Goal: Task Accomplishment & Management: Manage account settings

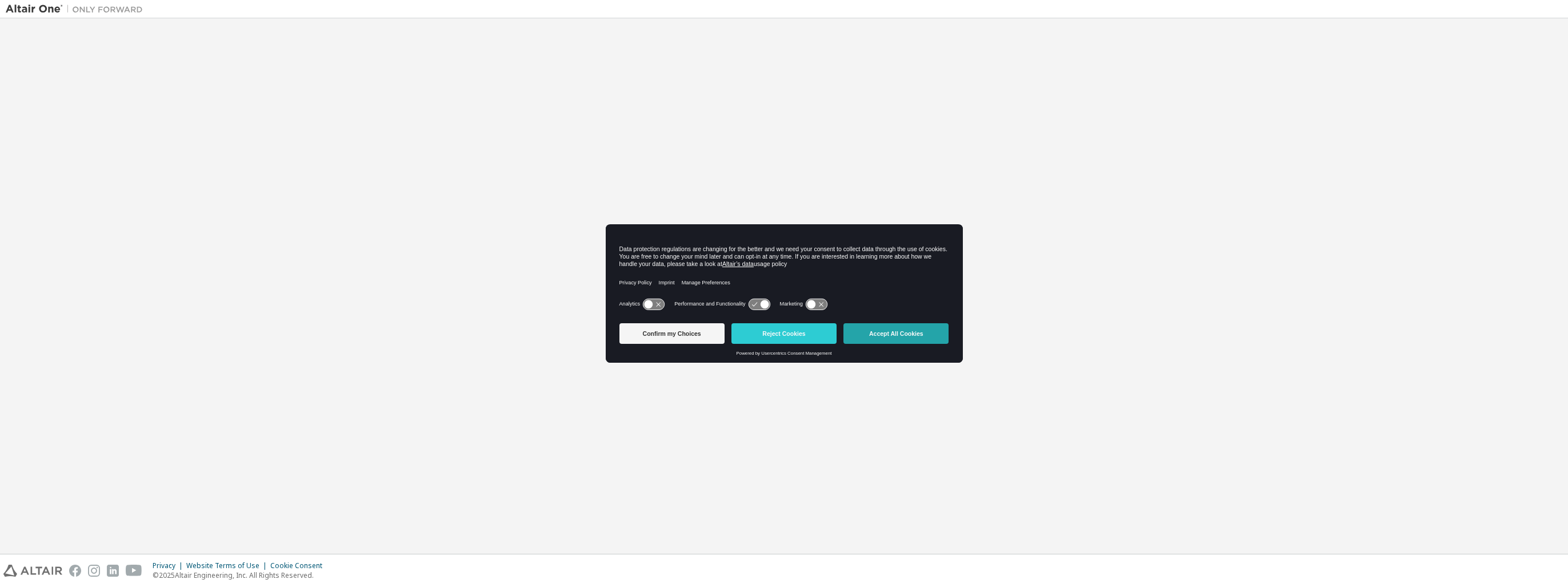
click at [874, 328] on button "Accept All Cookies" at bounding box center [896, 333] width 105 height 21
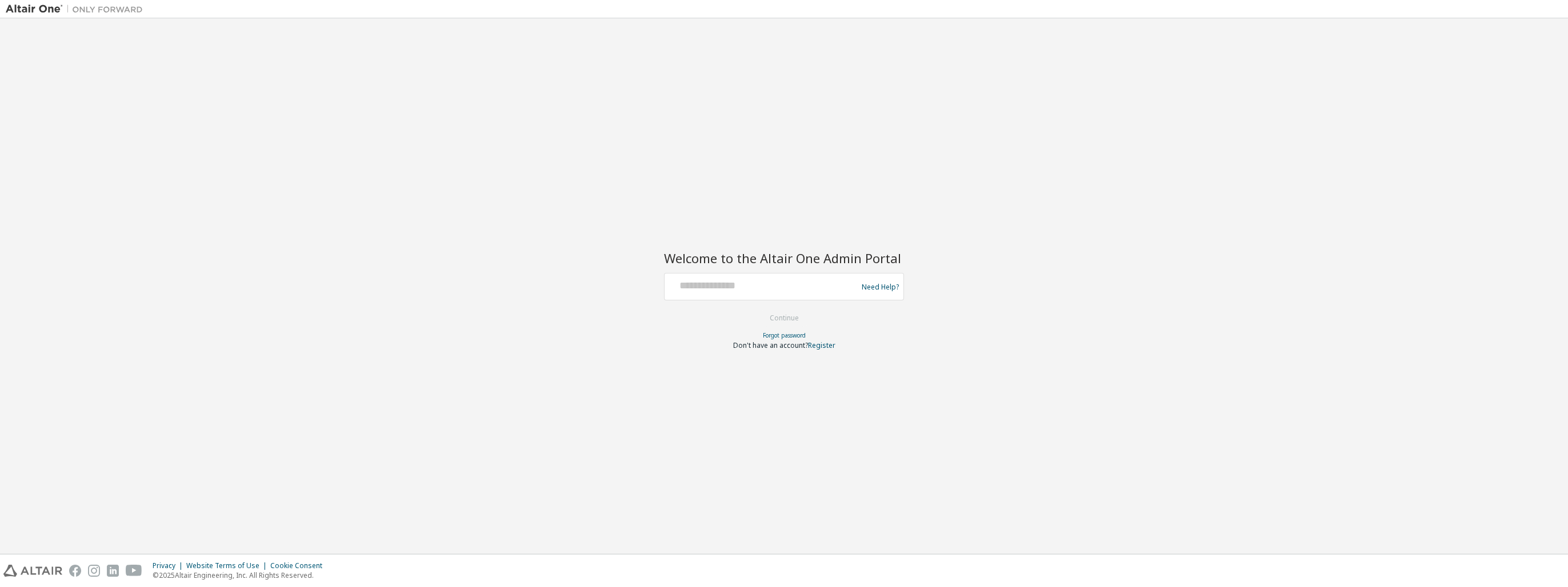
click at [791, 293] on div at bounding box center [763, 286] width 187 height 21
click at [796, 289] on input "text" at bounding box center [763, 284] width 187 height 17
click at [758, 309] on button "Continue" at bounding box center [784, 317] width 53 height 17
type input "**********"
drag, startPoint x: 815, startPoint y: 286, endPoint x: 488, endPoint y: 254, distance: 328.6
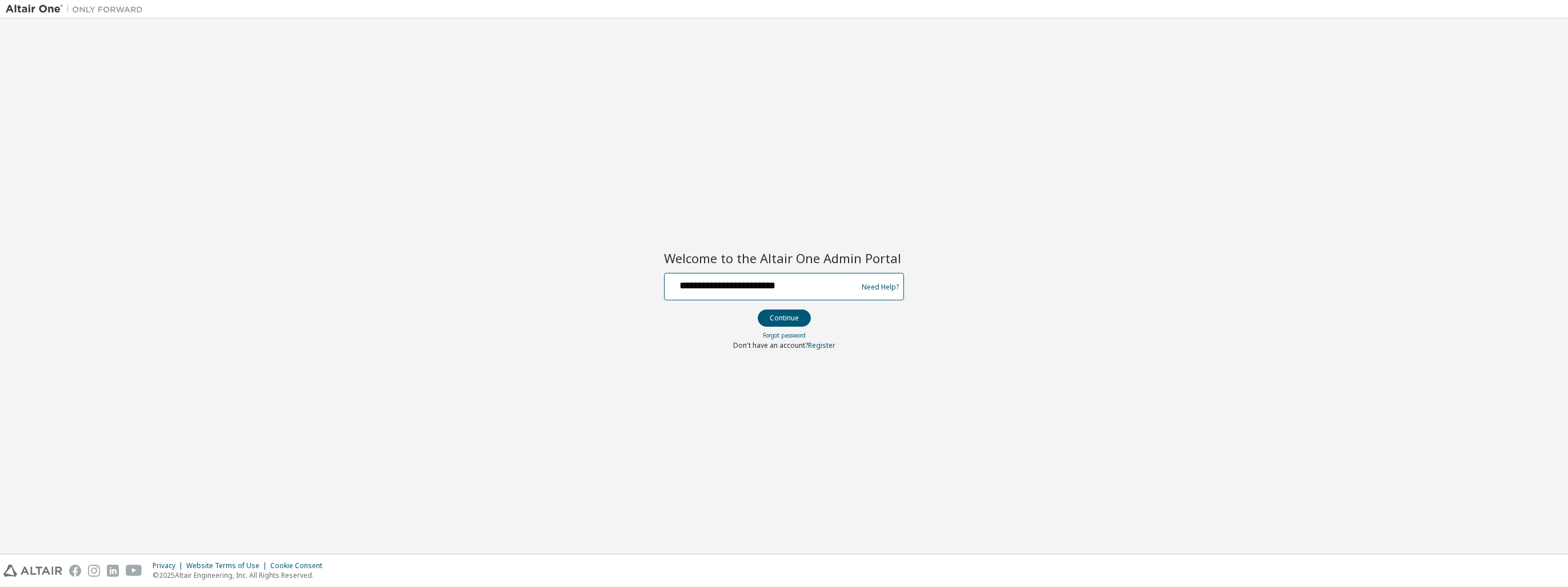
click at [494, 254] on div "**********" at bounding box center [784, 286] width 1557 height 524
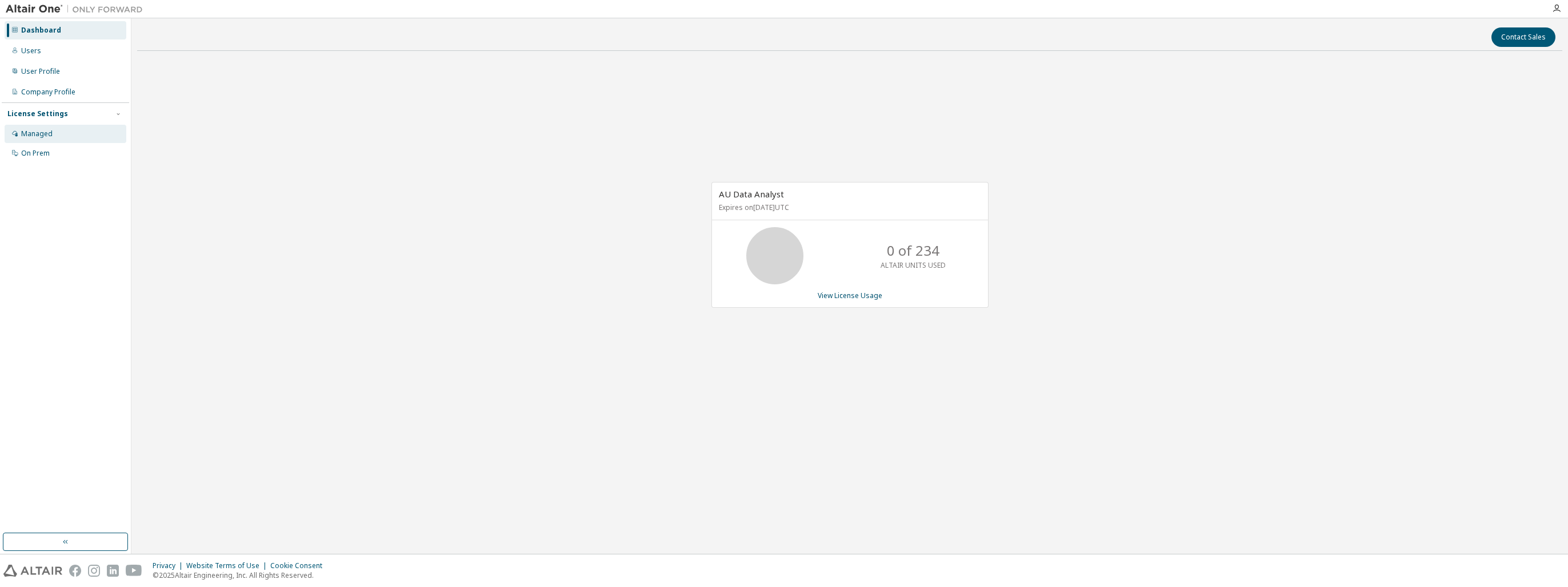
click at [52, 136] on div "Managed" at bounding box center [66, 134] width 122 height 18
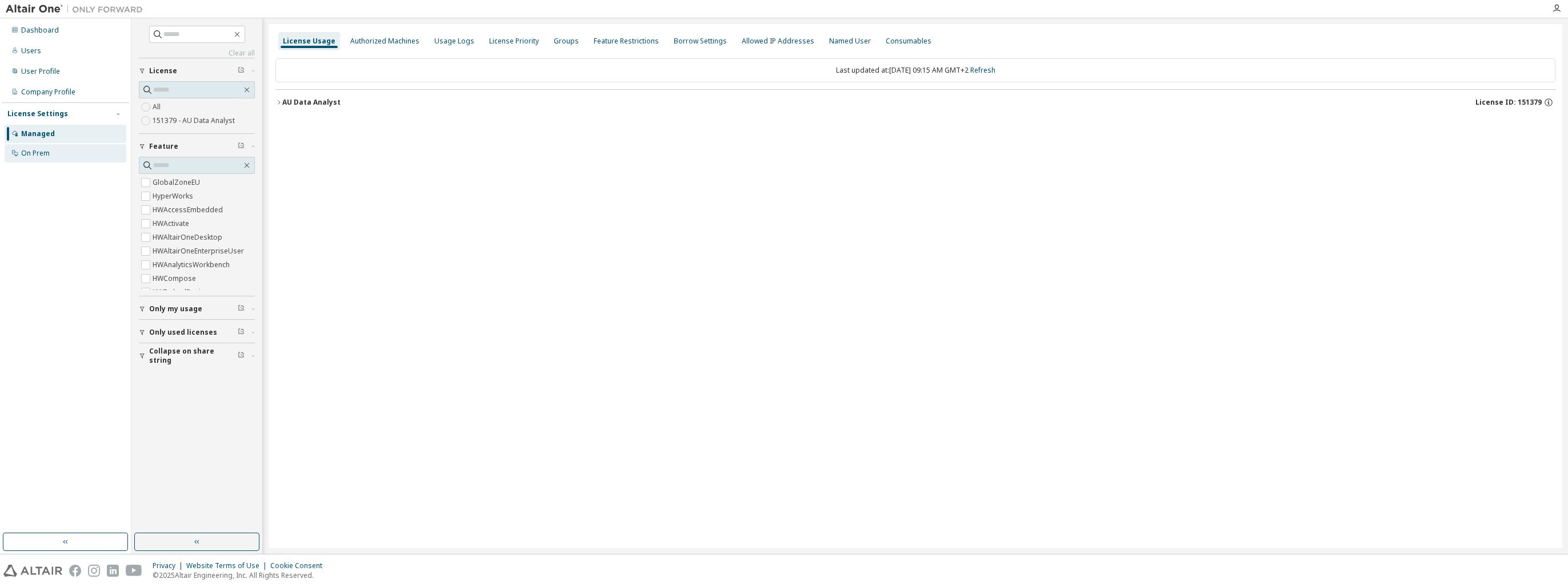
click at [73, 155] on div "On Prem" at bounding box center [66, 153] width 122 height 18
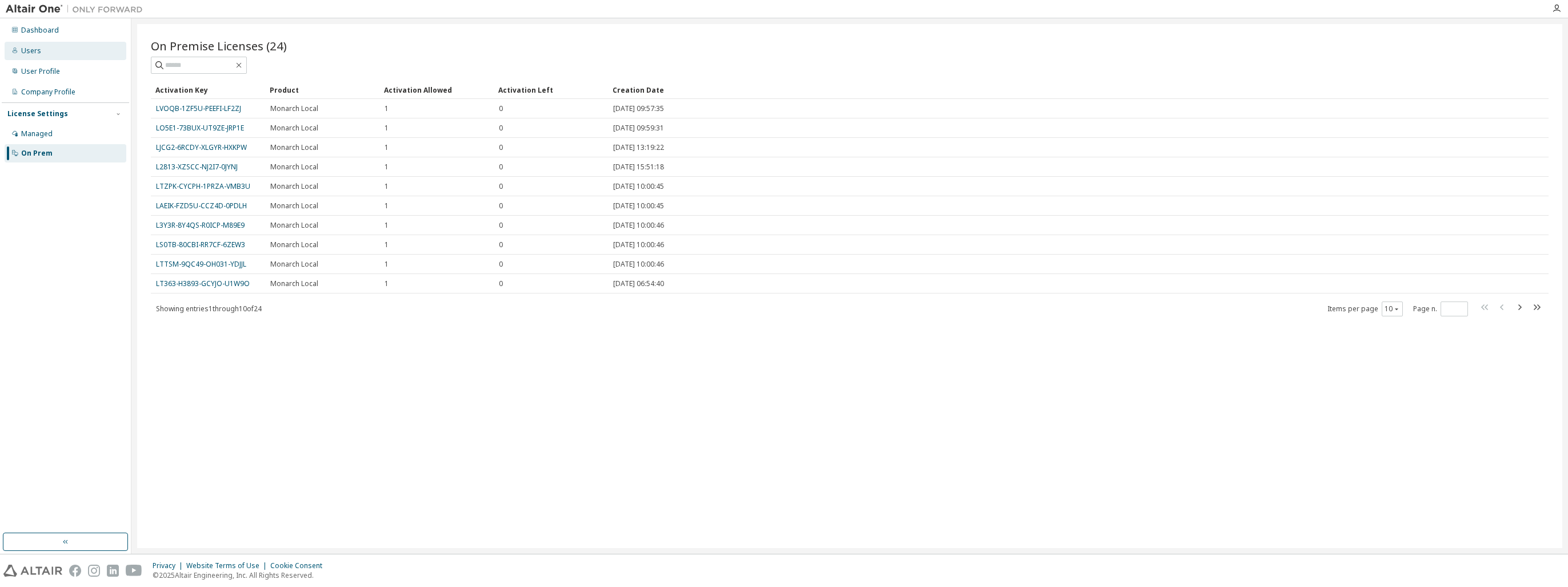
click at [54, 54] on div "Users" at bounding box center [66, 51] width 122 height 18
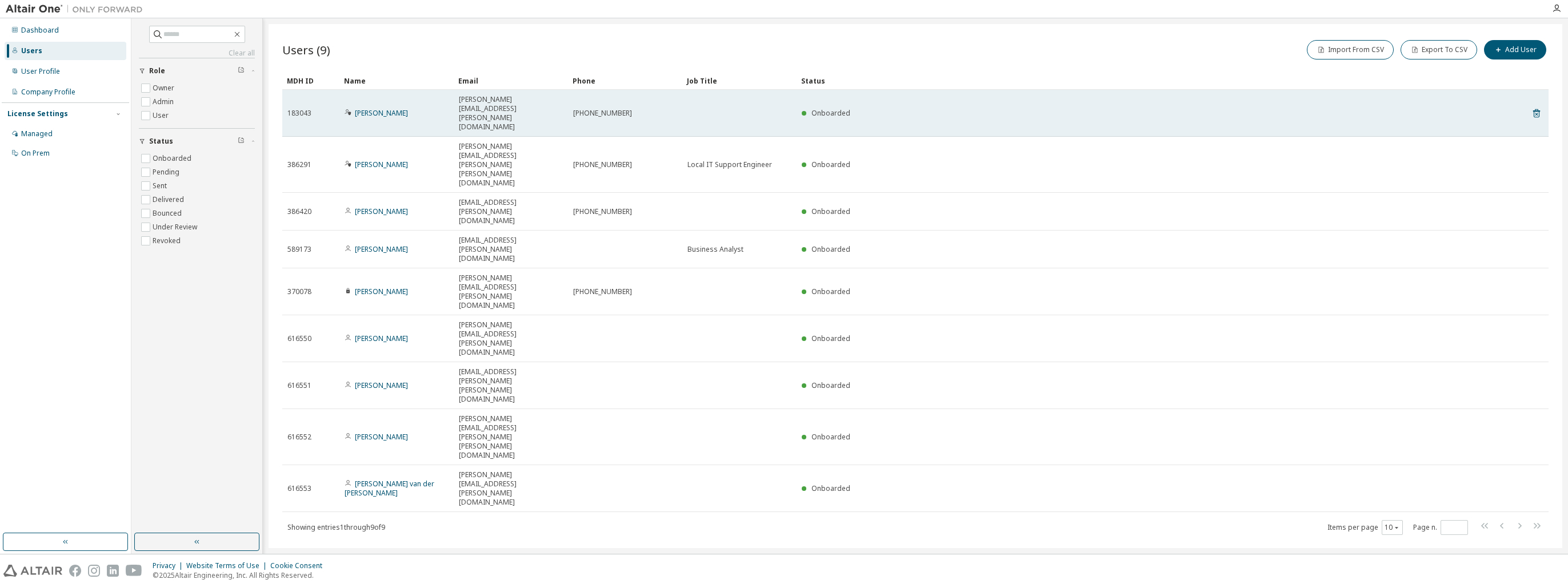
click at [1009, 109] on div "Onboarded" at bounding box center [1146, 113] width 687 height 9
click at [1534, 106] on icon at bounding box center [1536, 113] width 10 height 14
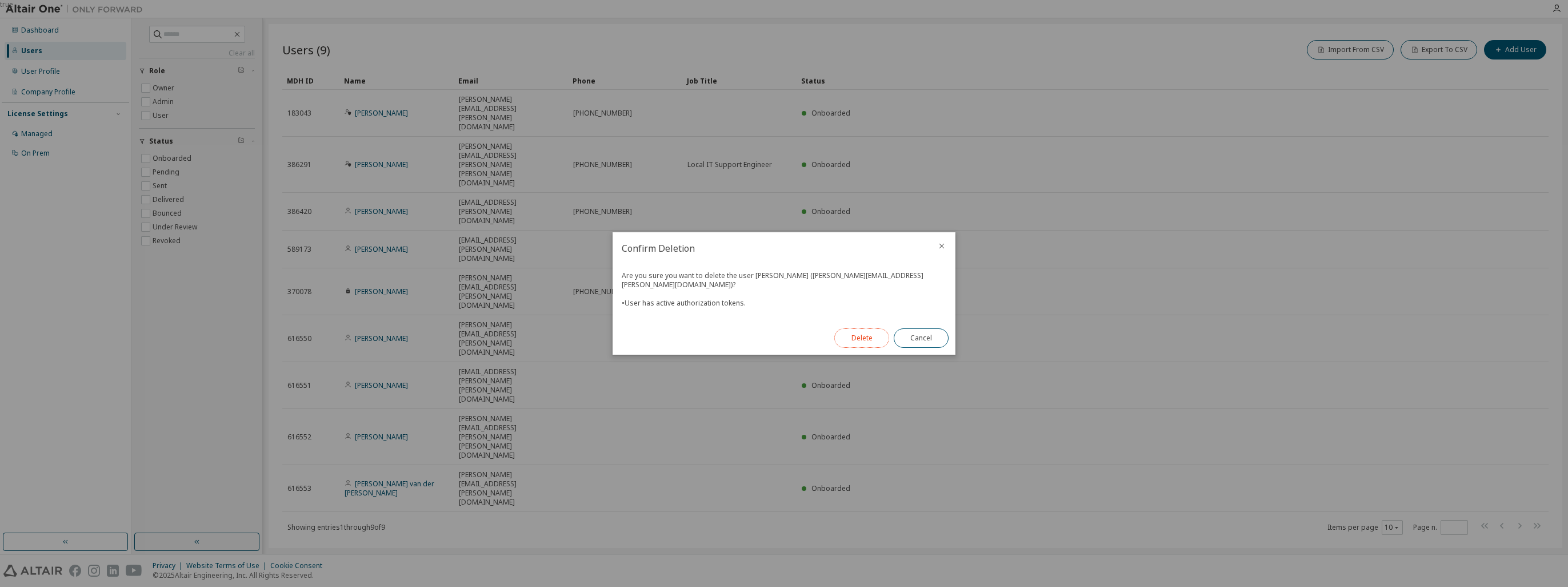
click at [866, 337] on button "Delete" at bounding box center [862, 338] width 55 height 19
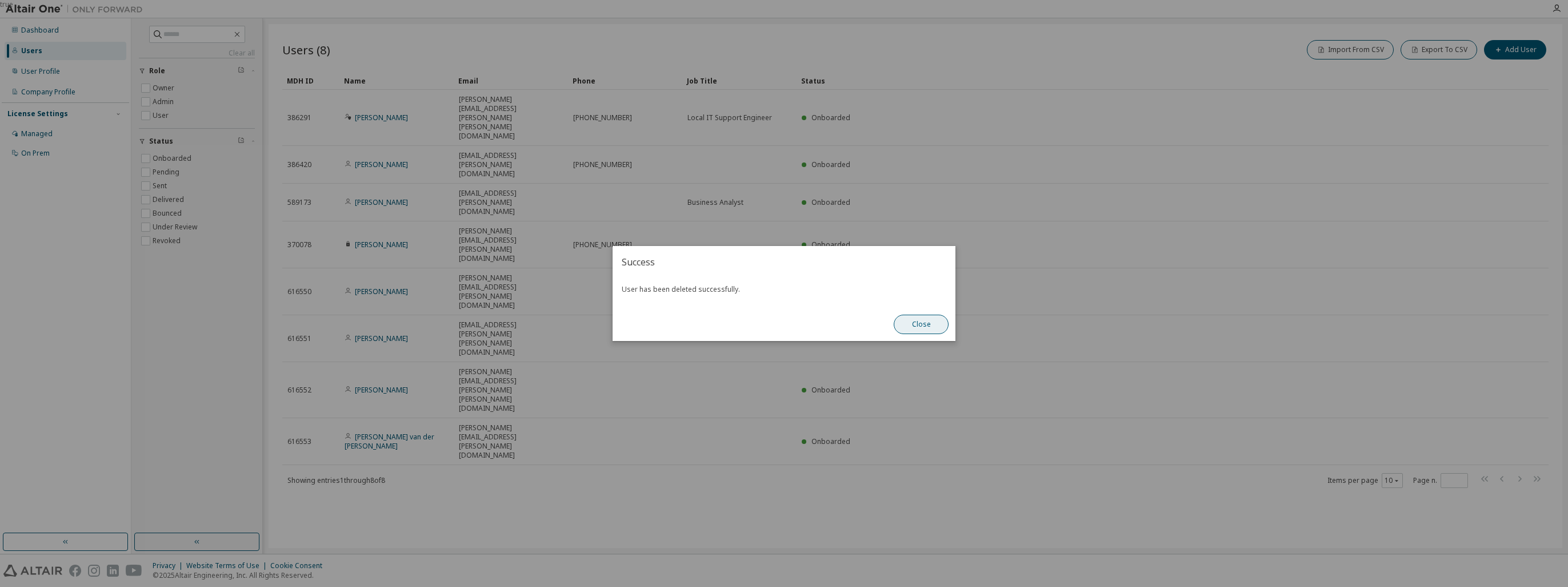
click at [920, 324] on button "Close" at bounding box center [921, 324] width 55 height 19
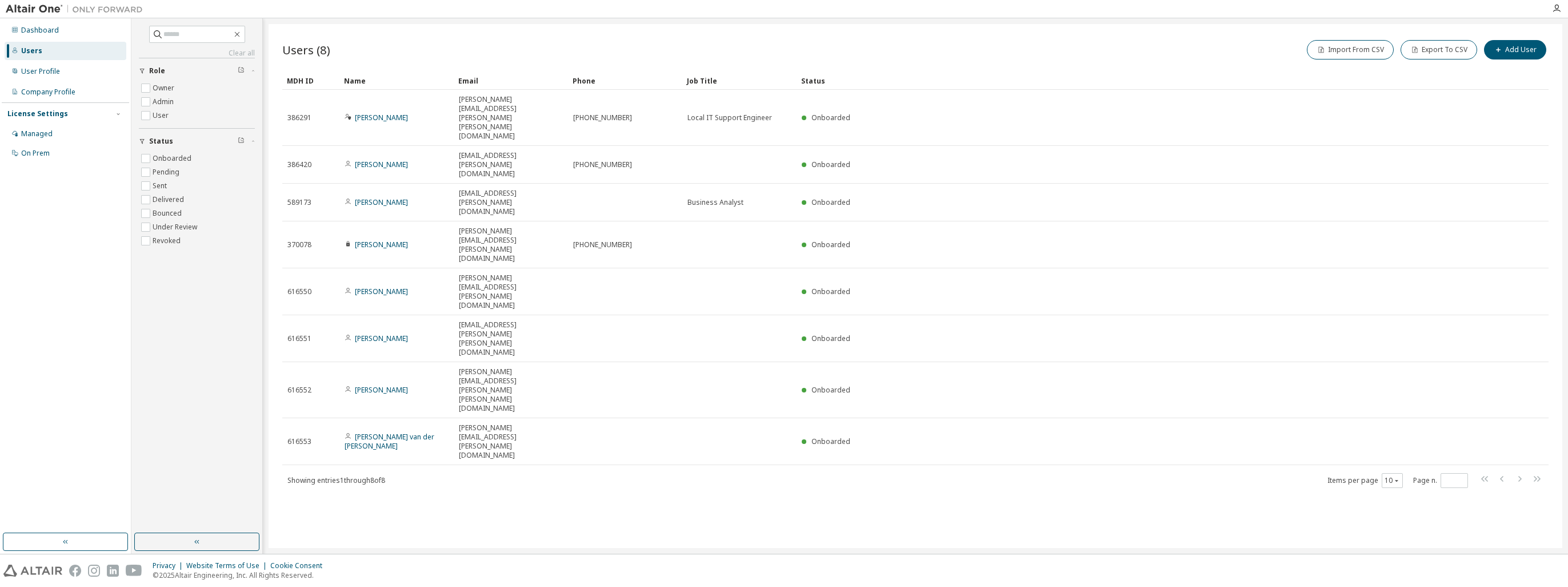
click at [485, 394] on div "Users (8) Import From CSV Export To CSV Add User Clear Load Save Save As Field …" at bounding box center [916, 286] width 1294 height 524
click at [713, 433] on div "Users (8) Import From CSV Export To CSV Add User Clear Load Save Save As Field …" at bounding box center [916, 286] width 1294 height 524
click at [78, 128] on div "Managed" at bounding box center [66, 134] width 122 height 18
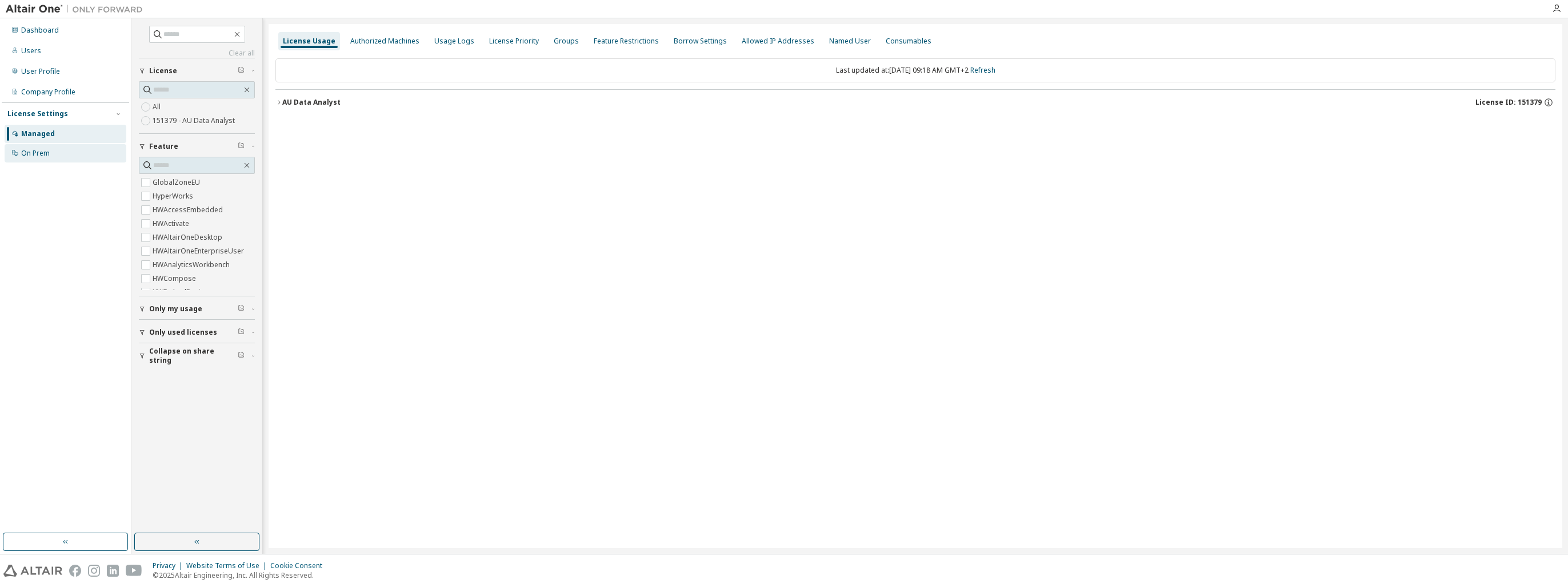
click at [64, 146] on div "On Prem" at bounding box center [66, 153] width 122 height 18
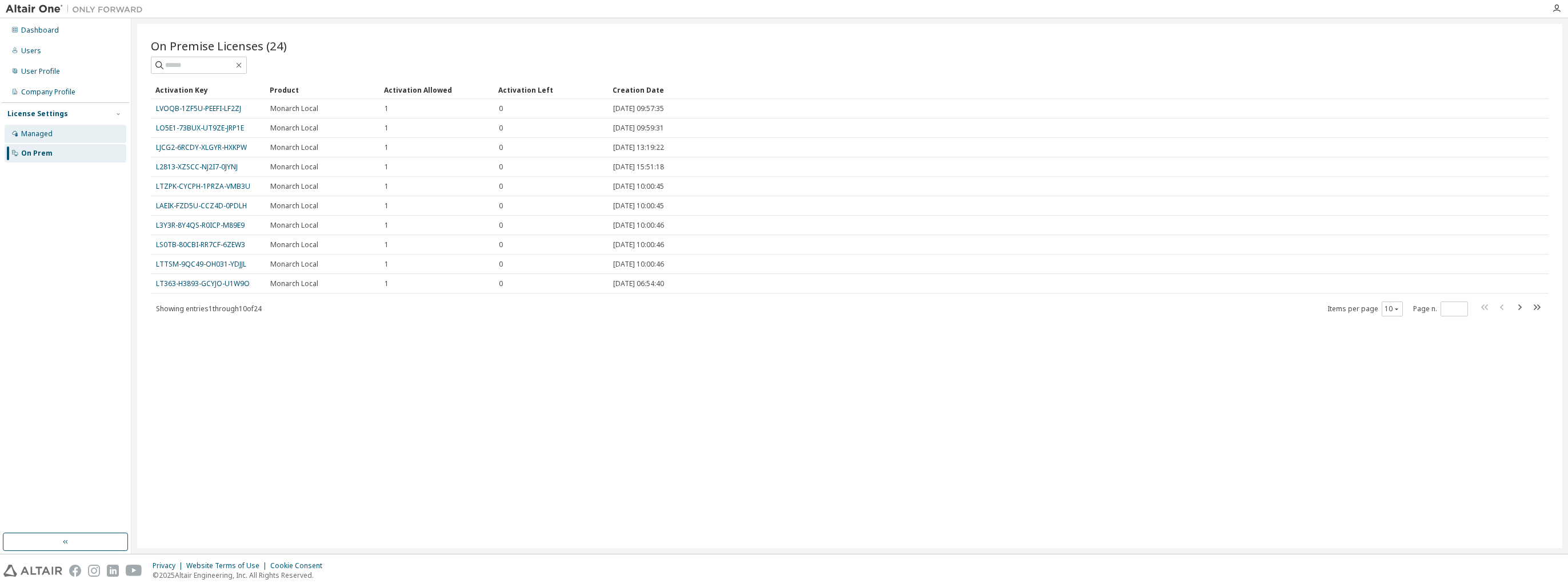
click at [64, 141] on div "Managed" at bounding box center [66, 134] width 122 height 18
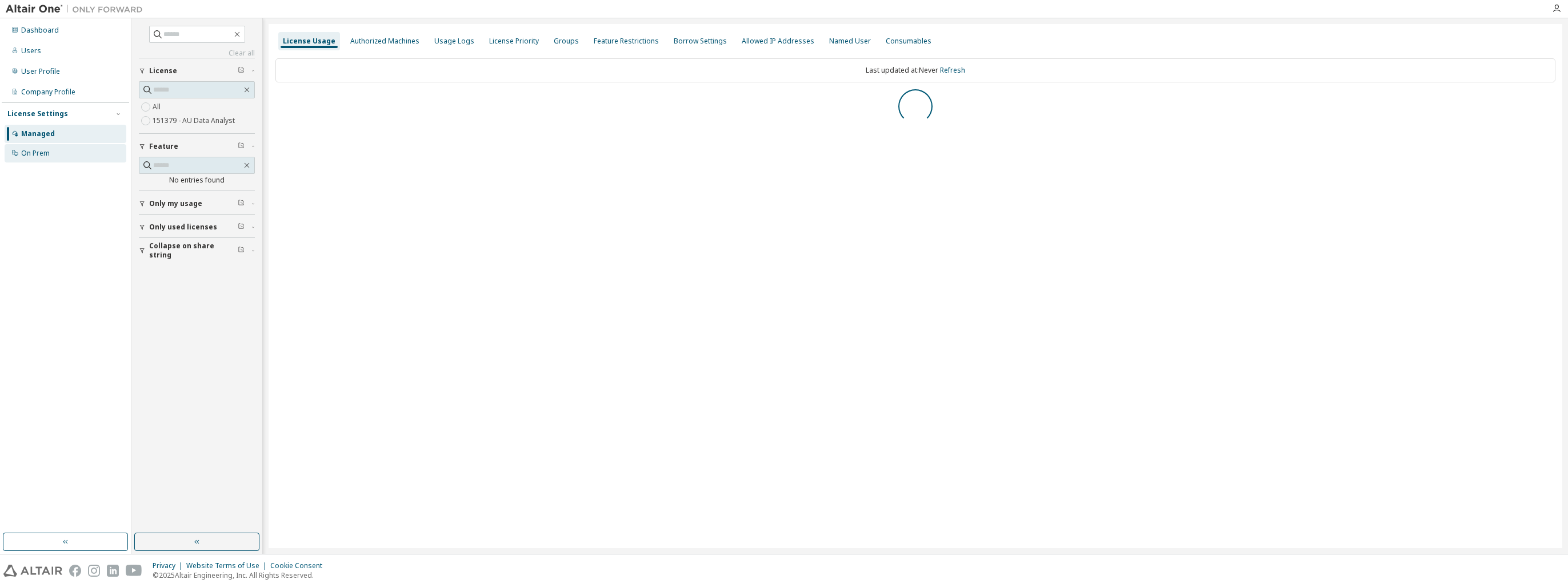
click at [54, 156] on div "On Prem" at bounding box center [66, 153] width 122 height 18
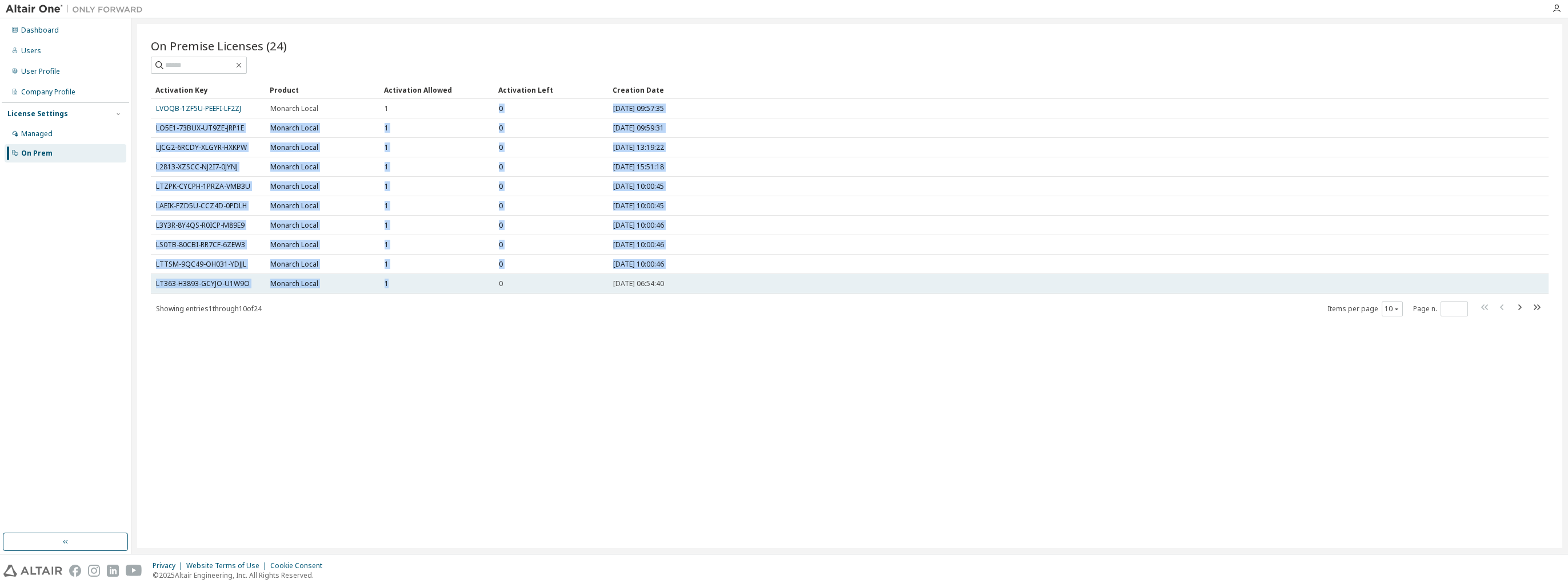
drag, startPoint x: 406, startPoint y: 110, endPoint x: 421, endPoint y: 283, distance: 173.6
click at [421, 283] on tbody "LVOQB-1ZF5U-PEEFI-LF2ZJ Monarch Local 1 0 2023-05-22 09:57:35 LO5E1-73BUX-UT9ZE…" at bounding box center [850, 196] width 1398 height 195
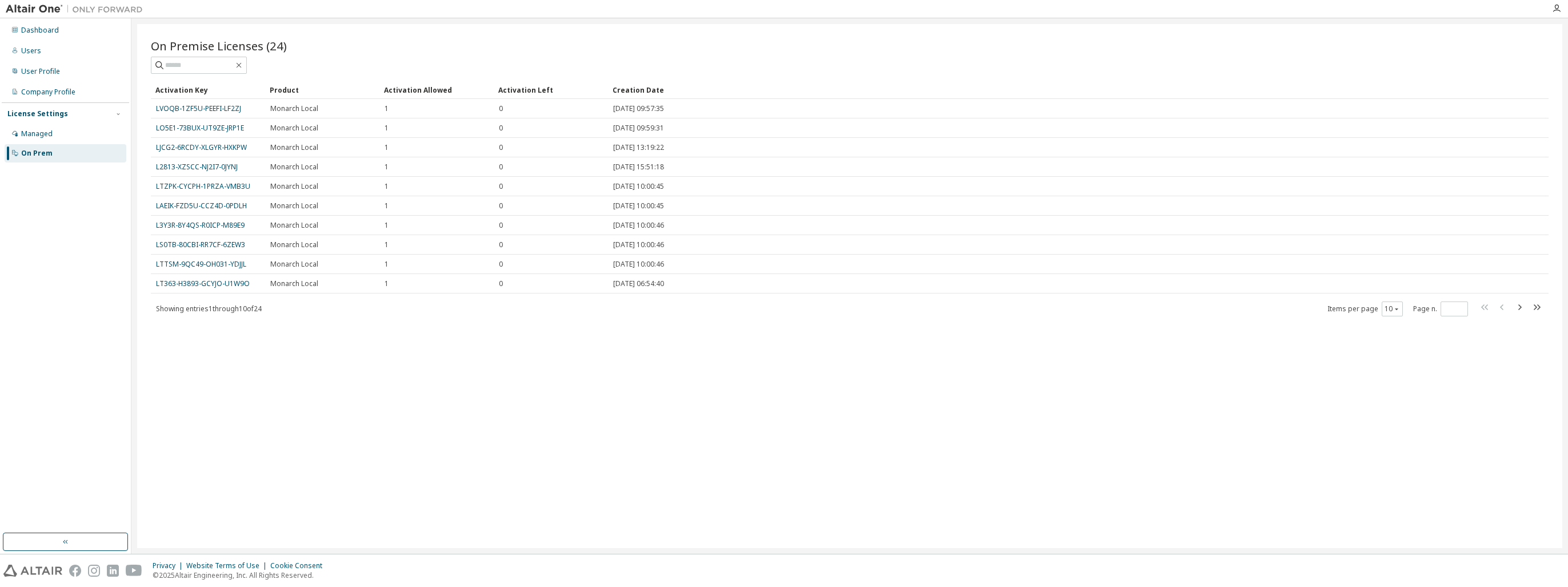
drag, startPoint x: 421, startPoint y: 283, endPoint x: 427, endPoint y: 306, distance: 23.8
click at [427, 306] on div "Showing entries 1 through 10 of 24 Items per page 10 Page n. *" at bounding box center [850, 308] width 1398 height 17
click at [37, 127] on div "Managed" at bounding box center [66, 134] width 122 height 18
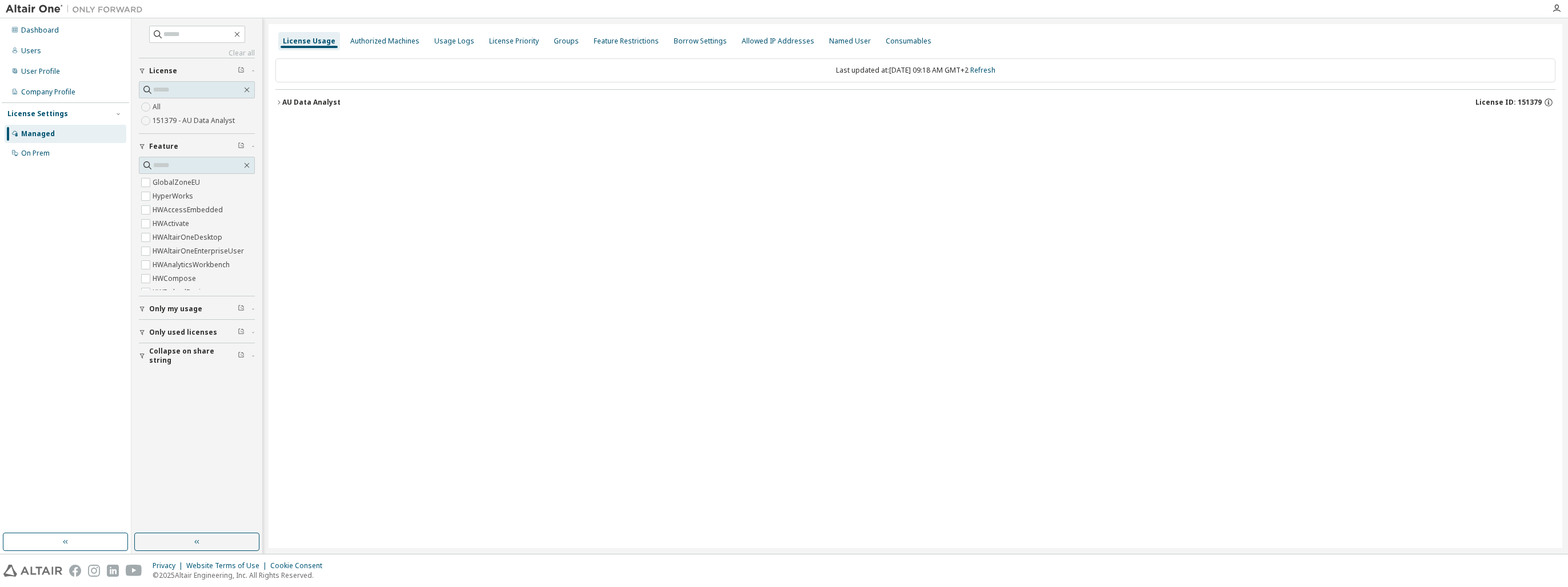
click at [199, 124] on label "151379 - AU Data Analyst" at bounding box center [195, 121] width 84 height 14
click at [193, 123] on label "151379 - AU Data Analyst" at bounding box center [195, 121] width 84 height 14
click at [375, 47] on div "Authorized Machines" at bounding box center [384, 41] width 78 height 18
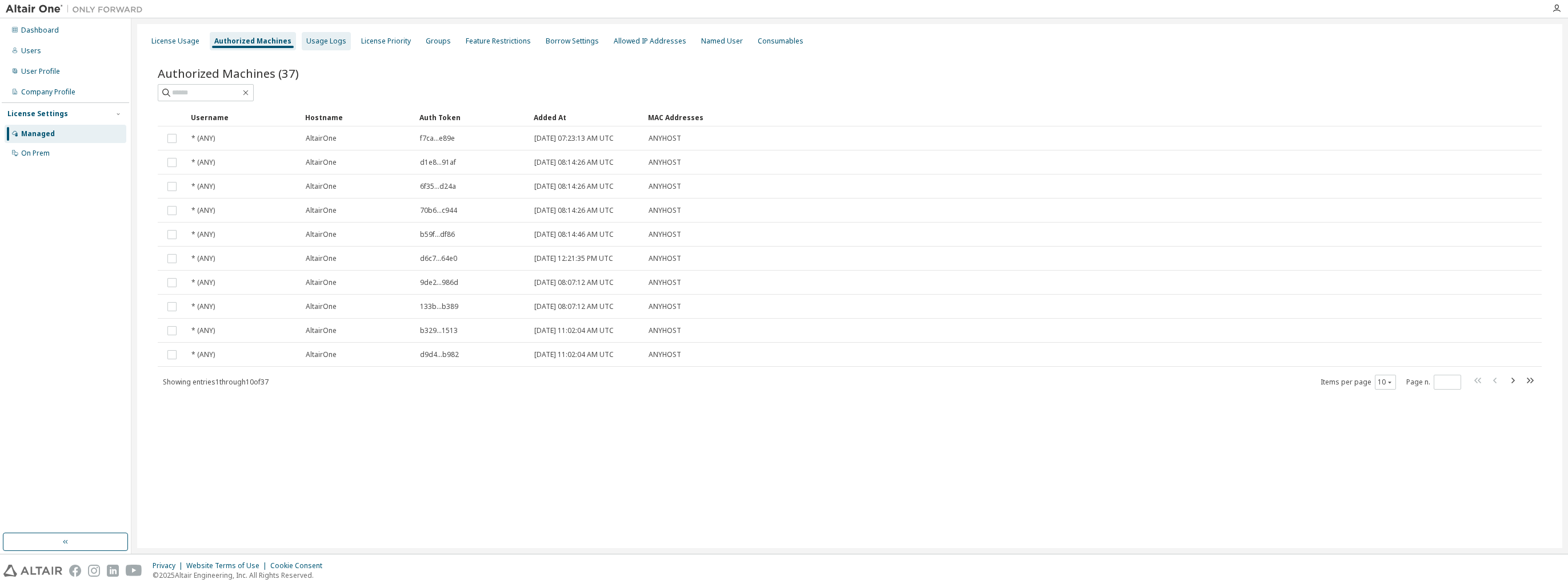
click at [310, 43] on div "Usage Logs" at bounding box center [326, 41] width 40 height 9
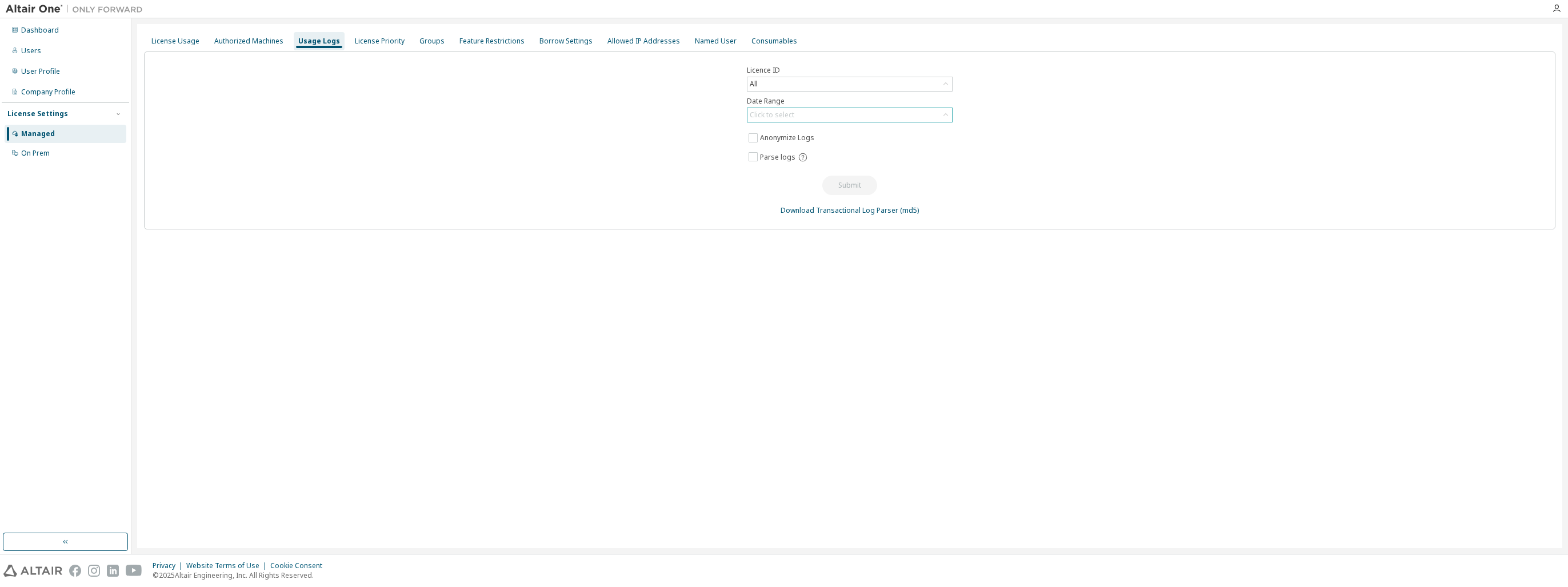
click at [823, 111] on div "Click to select" at bounding box center [849, 115] width 204 height 14
click at [788, 150] on li "Last 30 days" at bounding box center [849, 146] width 202 height 15
click at [828, 183] on button "Submit" at bounding box center [849, 185] width 55 height 19
click at [395, 43] on div "License Priority" at bounding box center [380, 41] width 50 height 9
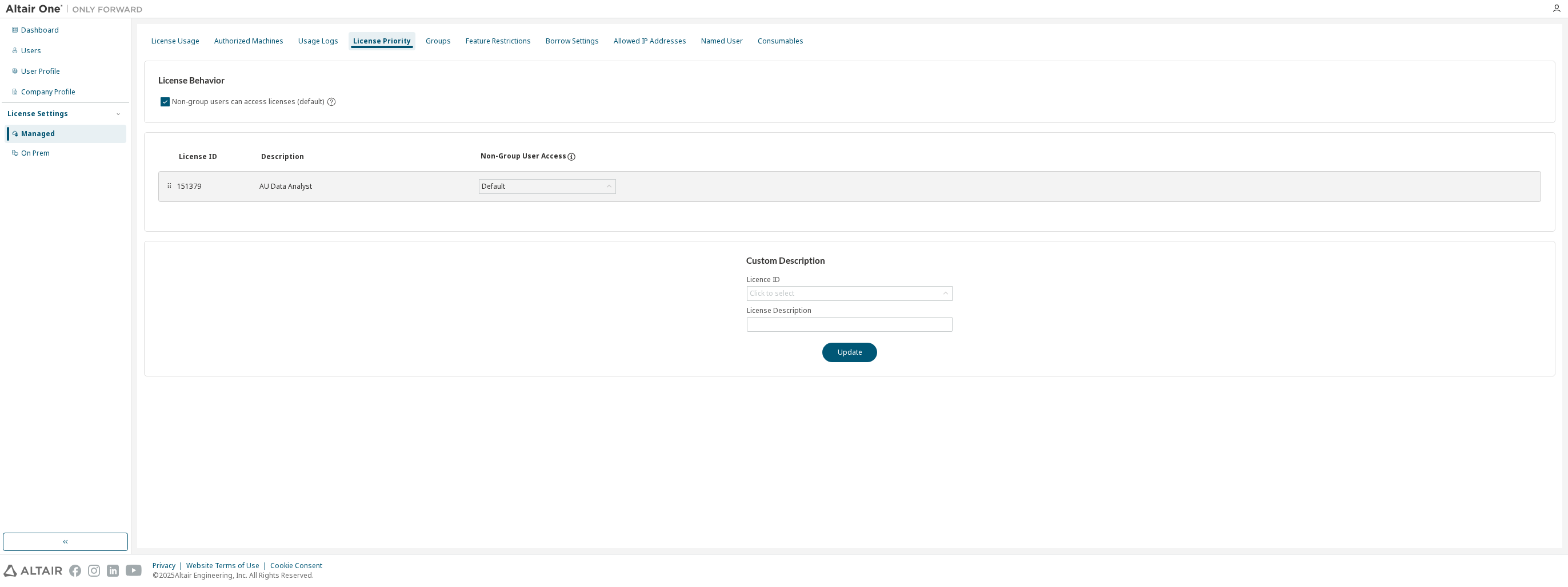
click at [251, 195] on div "151379 AU Data Analyst Default Save" at bounding box center [431, 186] width 508 height 21
click at [432, 38] on div "Groups" at bounding box center [438, 41] width 25 height 9
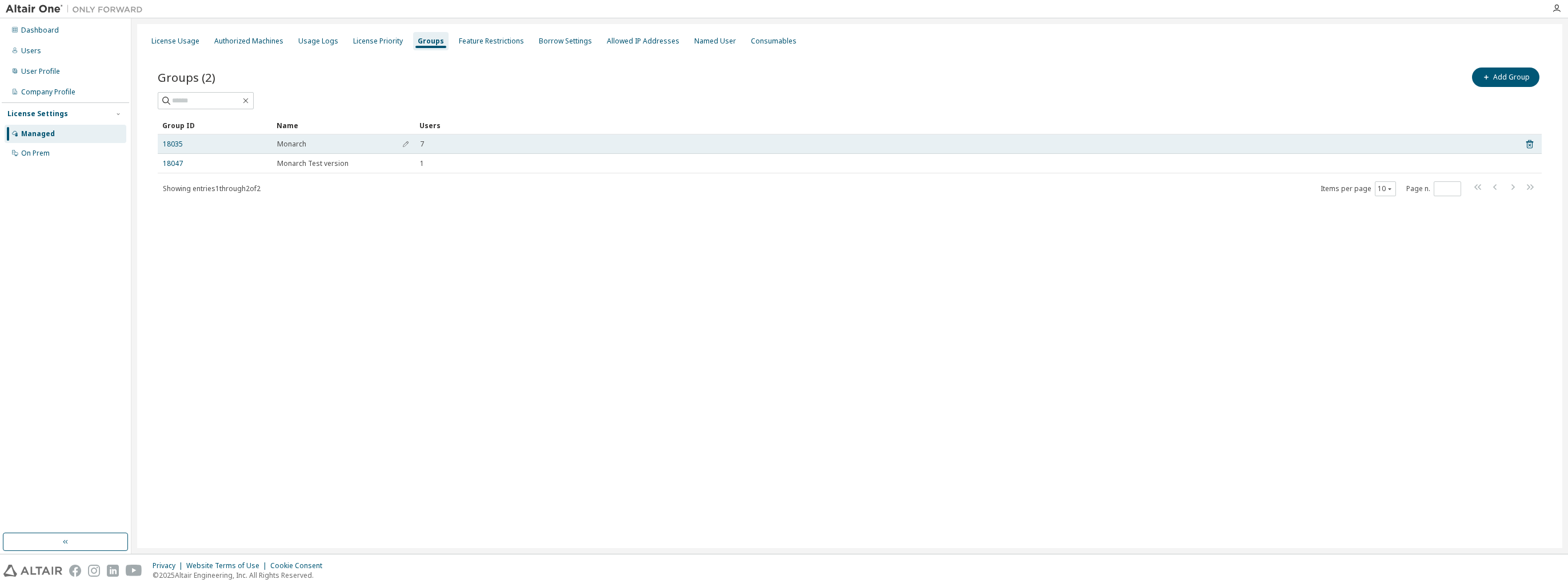
click at [362, 146] on div "Monarch" at bounding box center [343, 143] width 132 height 9
click at [161, 143] on td "18035" at bounding box center [215, 144] width 114 height 19
click at [170, 144] on link "18035" at bounding box center [172, 143] width 20 height 9
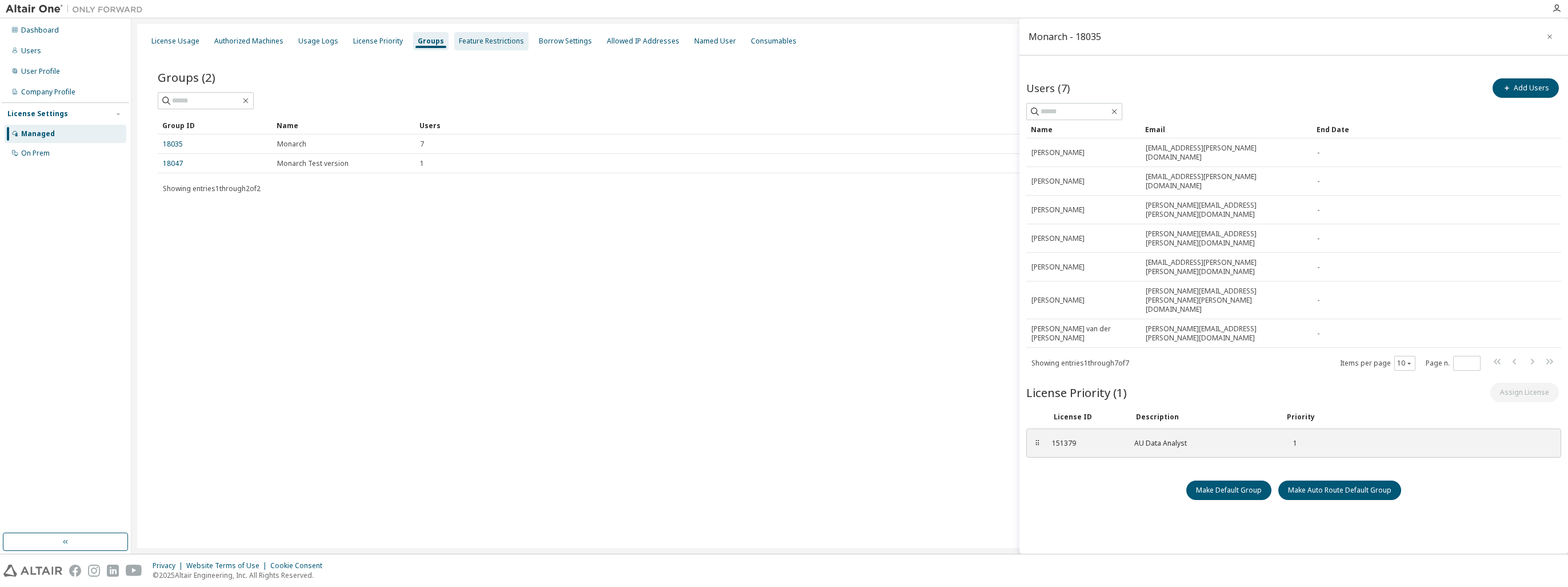
click at [494, 44] on div "Feature Restrictions" at bounding box center [492, 41] width 65 height 9
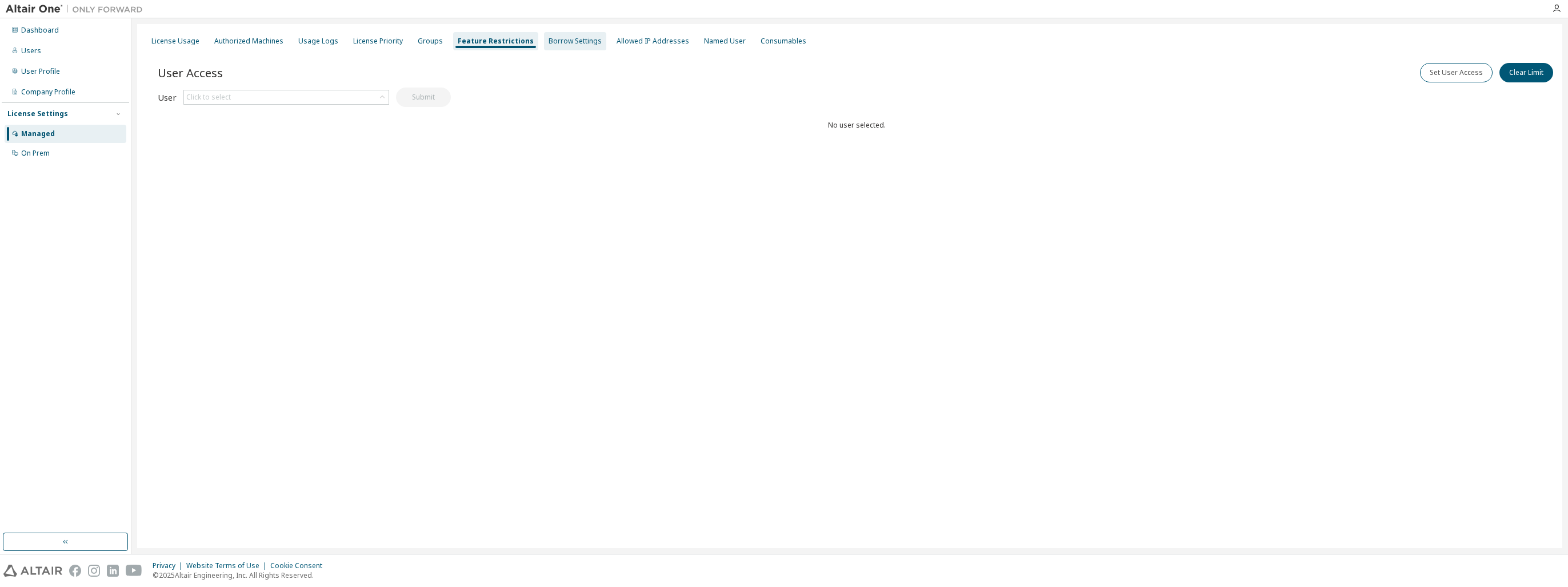
click at [549, 43] on div "Borrow Settings" at bounding box center [575, 41] width 53 height 9
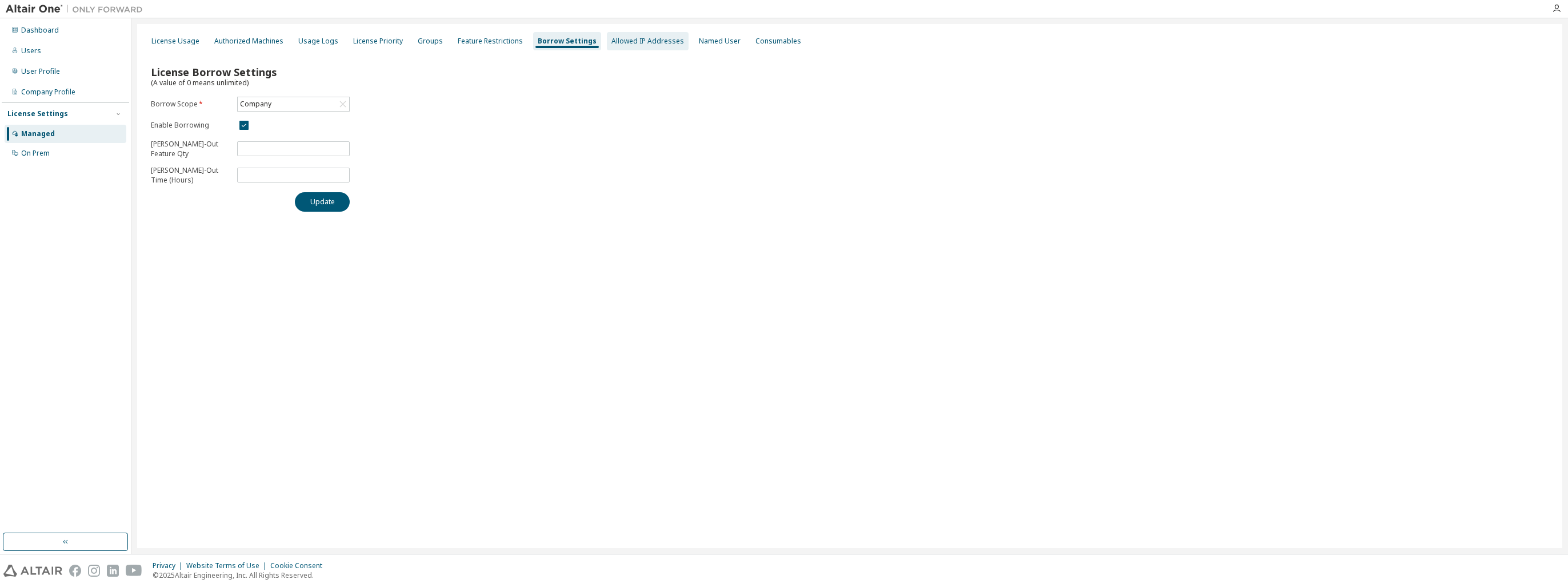
click at [636, 38] on div "Allowed IP Addresses" at bounding box center [648, 41] width 73 height 9
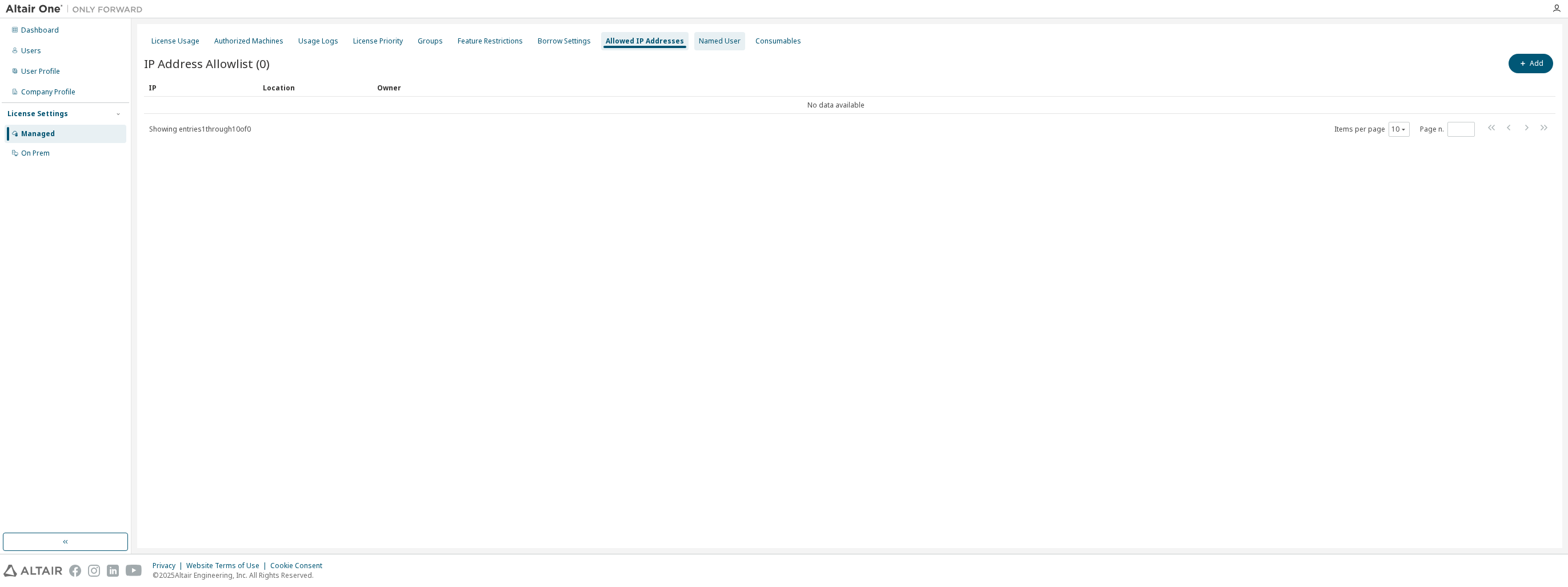
click at [706, 42] on div "Named User" at bounding box center [720, 41] width 42 height 9
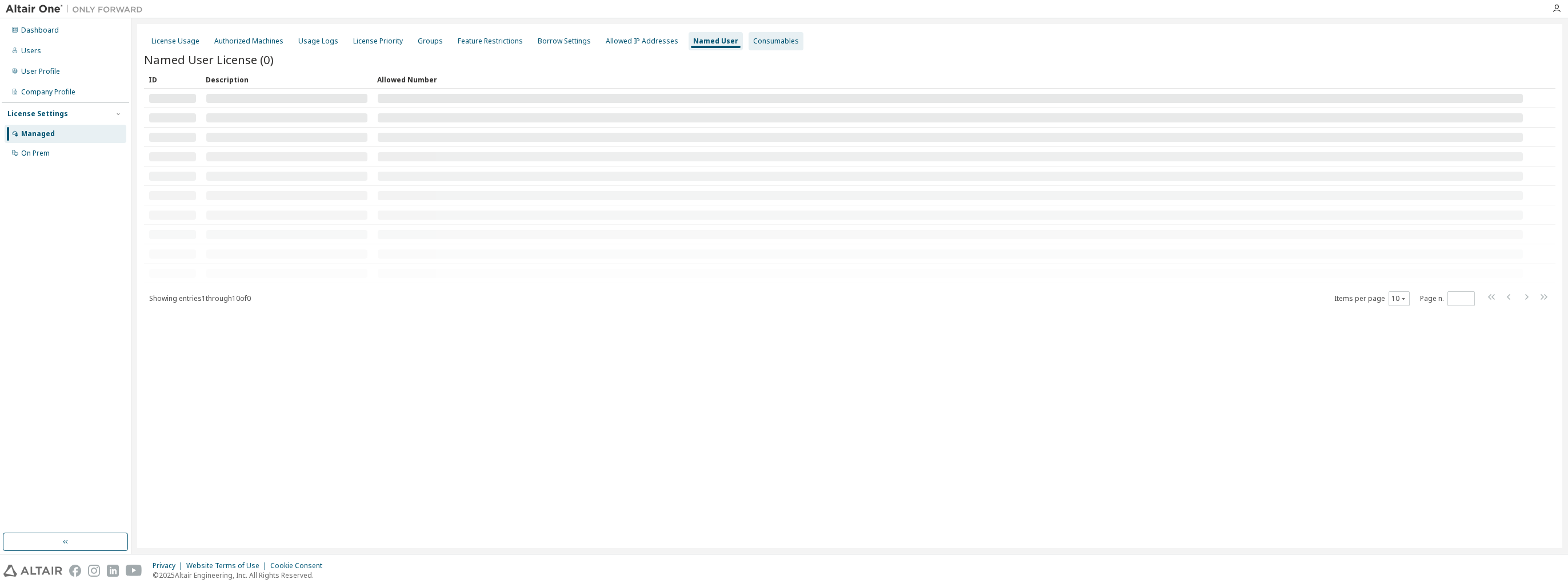
click at [754, 40] on div "Consumables" at bounding box center [776, 41] width 46 height 9
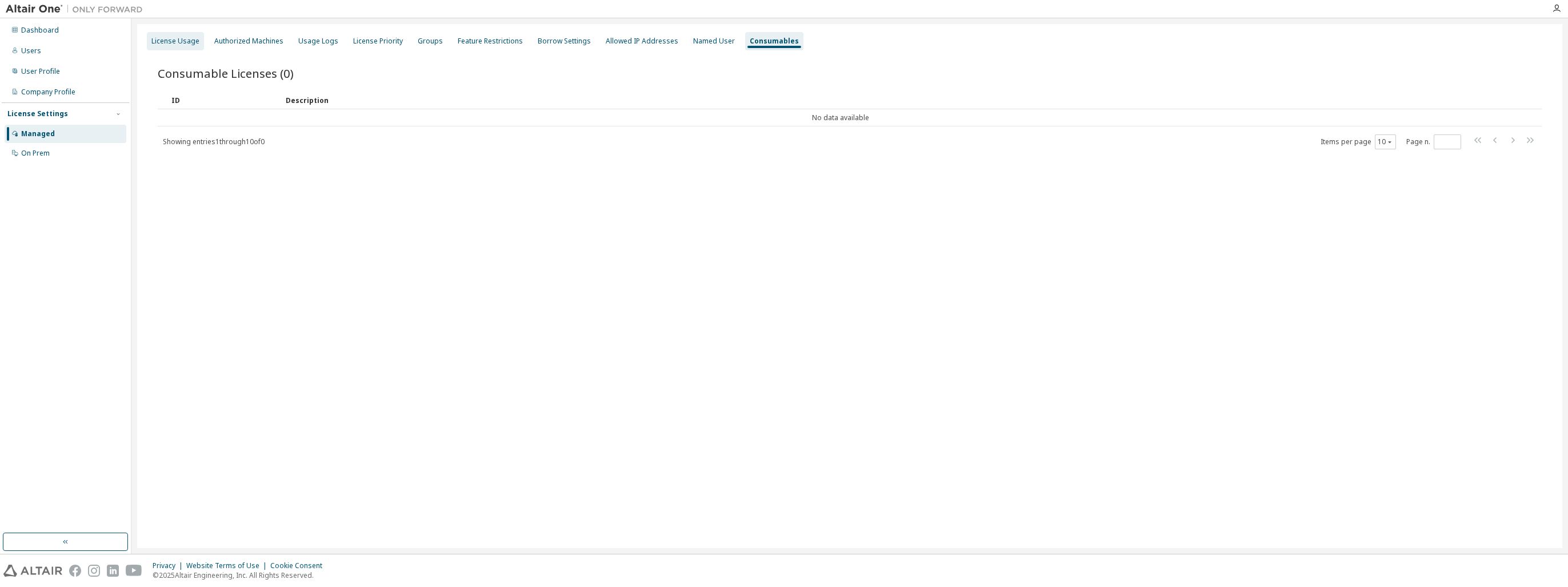
click at [161, 46] on div "License Usage" at bounding box center [175, 41] width 57 height 18
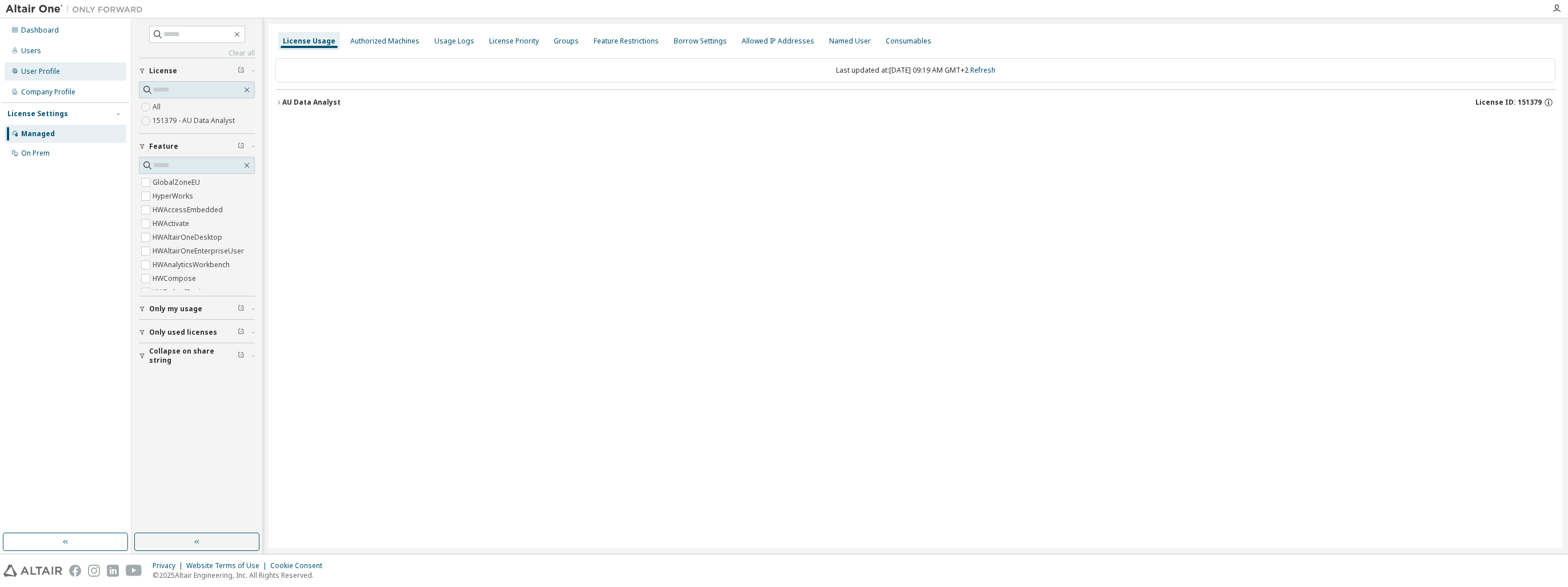
click at [50, 75] on div "User Profile" at bounding box center [41, 71] width 39 height 9
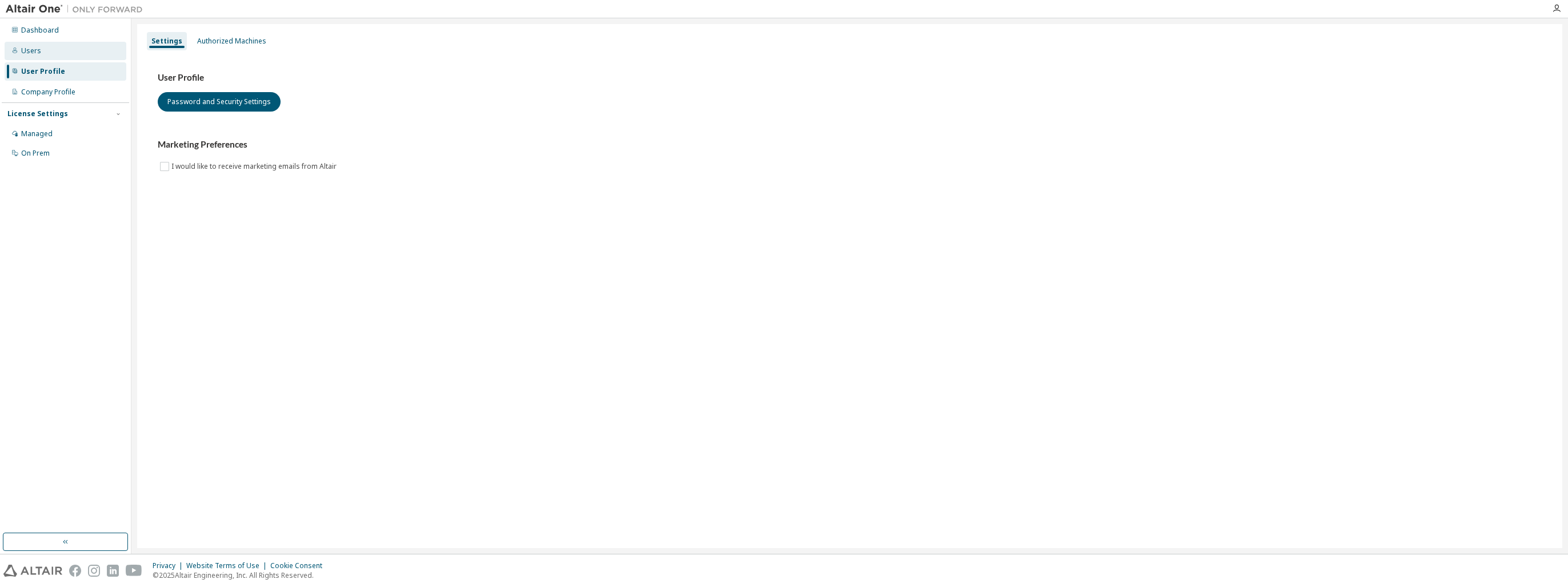
click at [51, 60] on div "Users" at bounding box center [66, 51] width 122 height 18
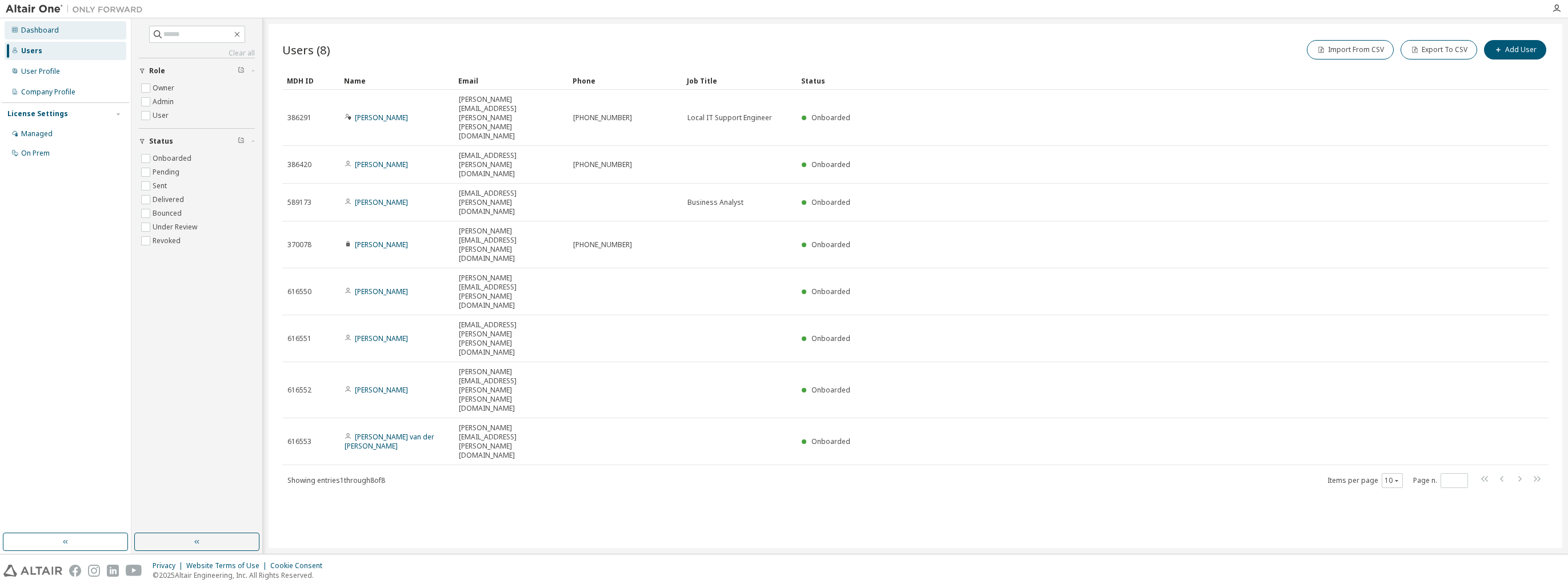
click at [57, 35] on div "Dashboard" at bounding box center [66, 30] width 122 height 18
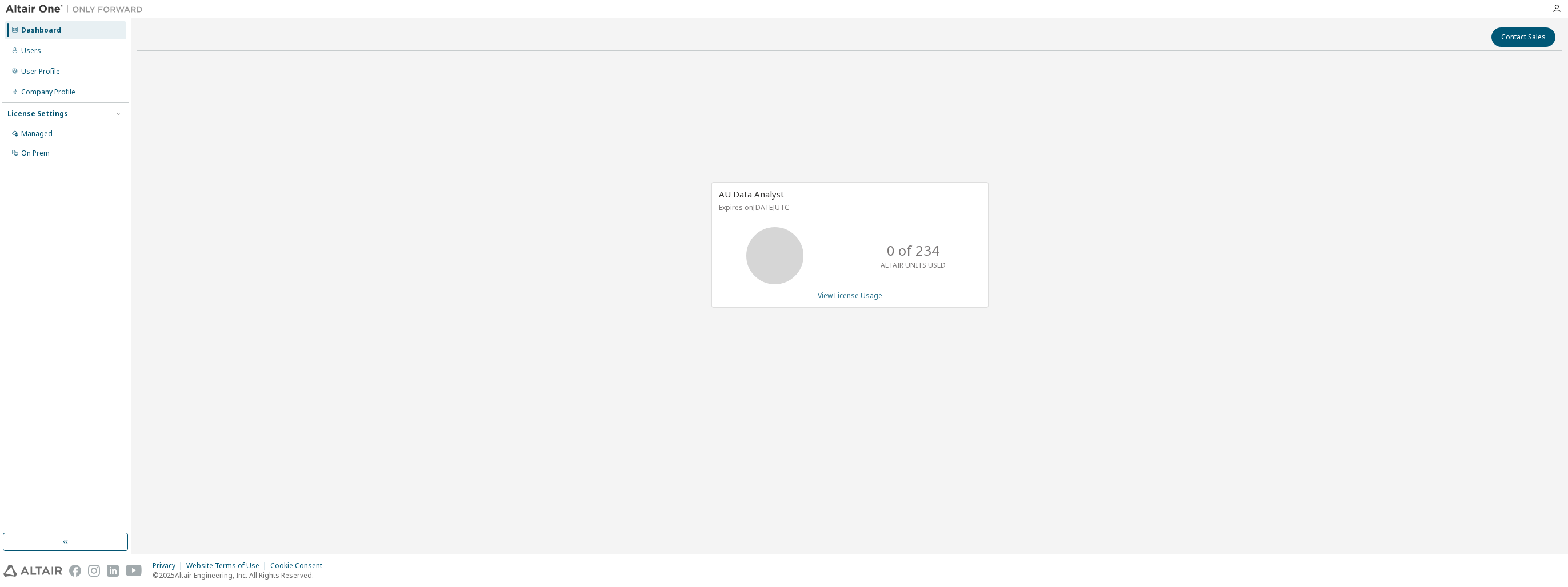
click at [848, 296] on link "View License Usage" at bounding box center [850, 295] width 64 height 10
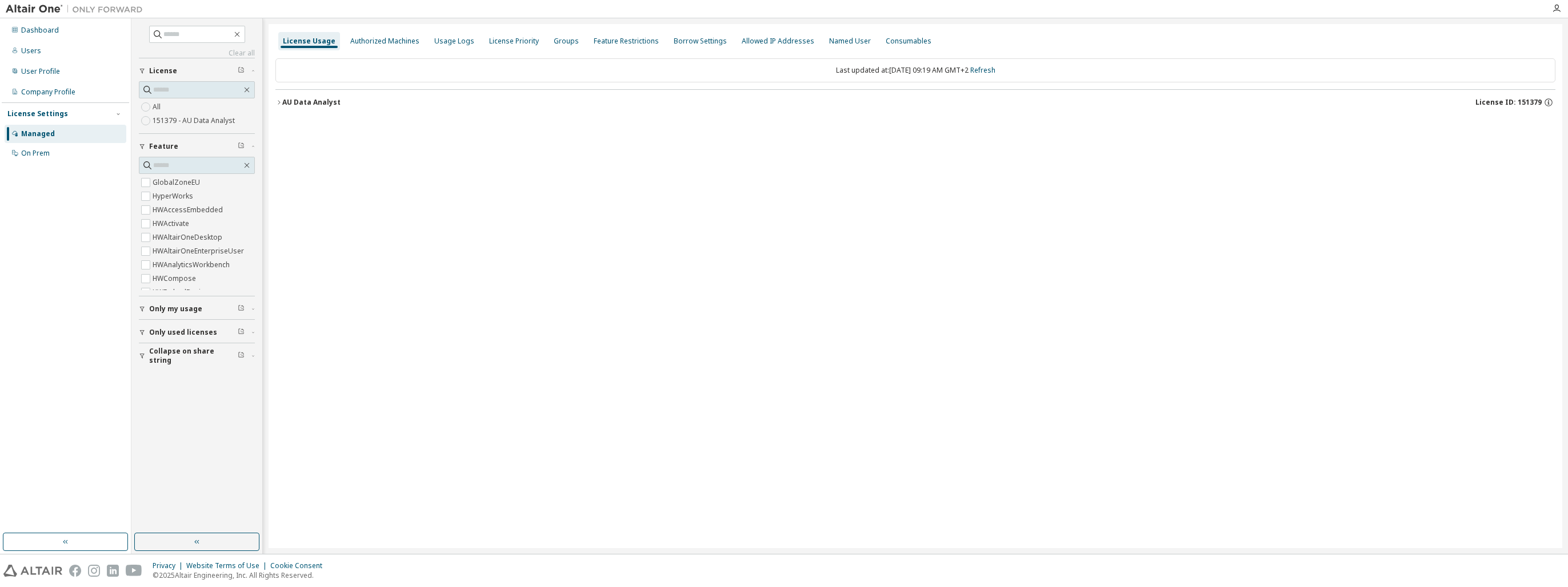
click at [296, 101] on div "AU Data Analyst" at bounding box center [312, 102] width 58 height 9
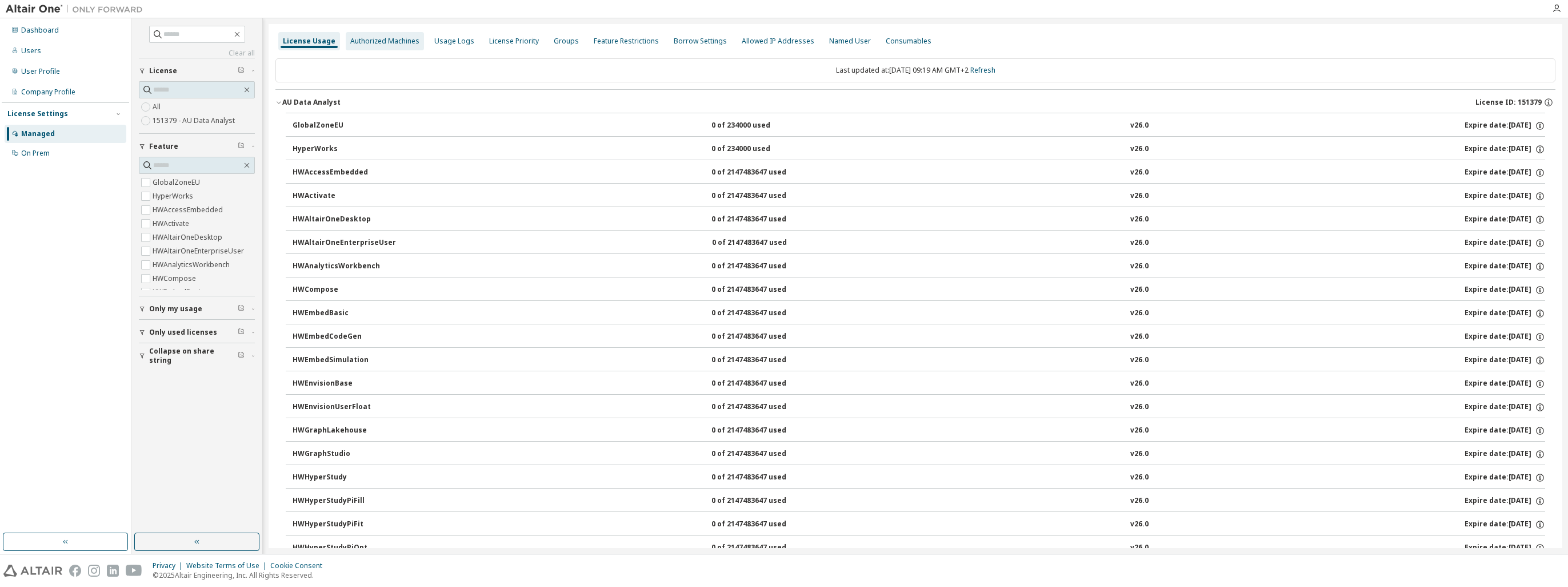
click at [395, 42] on div "Authorized Machines" at bounding box center [385, 41] width 69 height 9
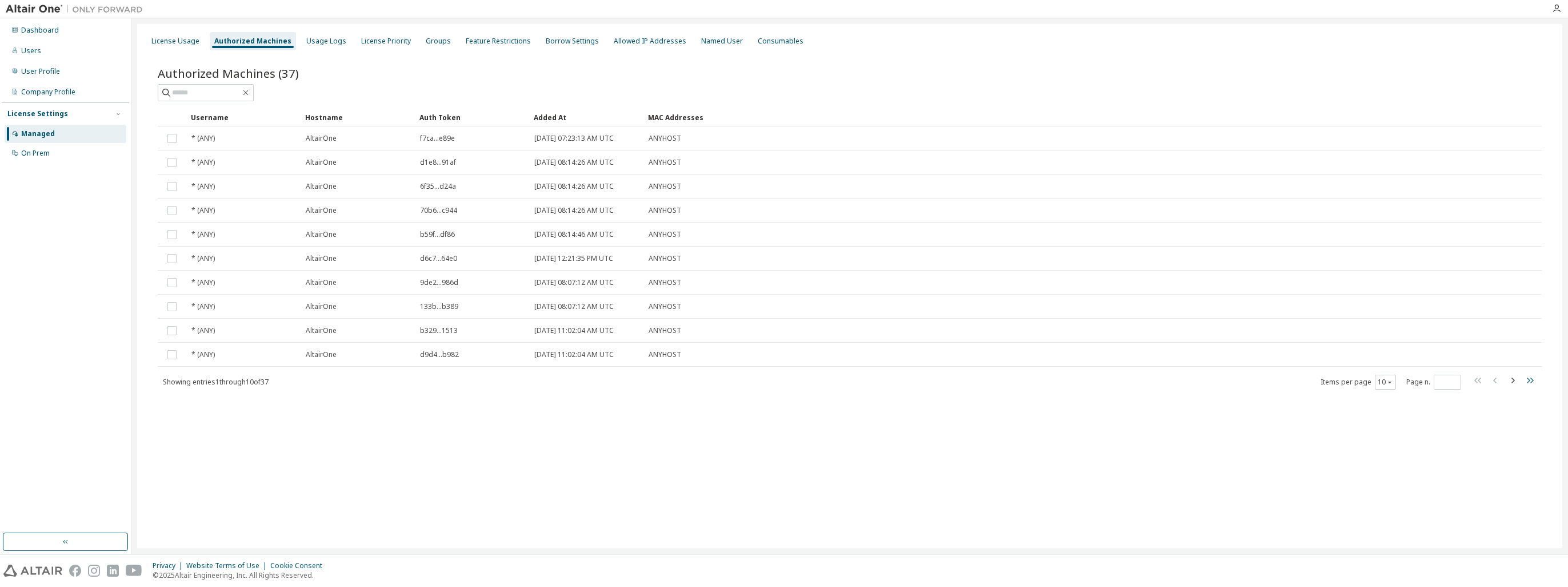
click at [1533, 380] on icon "button" at bounding box center [1530, 380] width 14 height 14
type input "*"
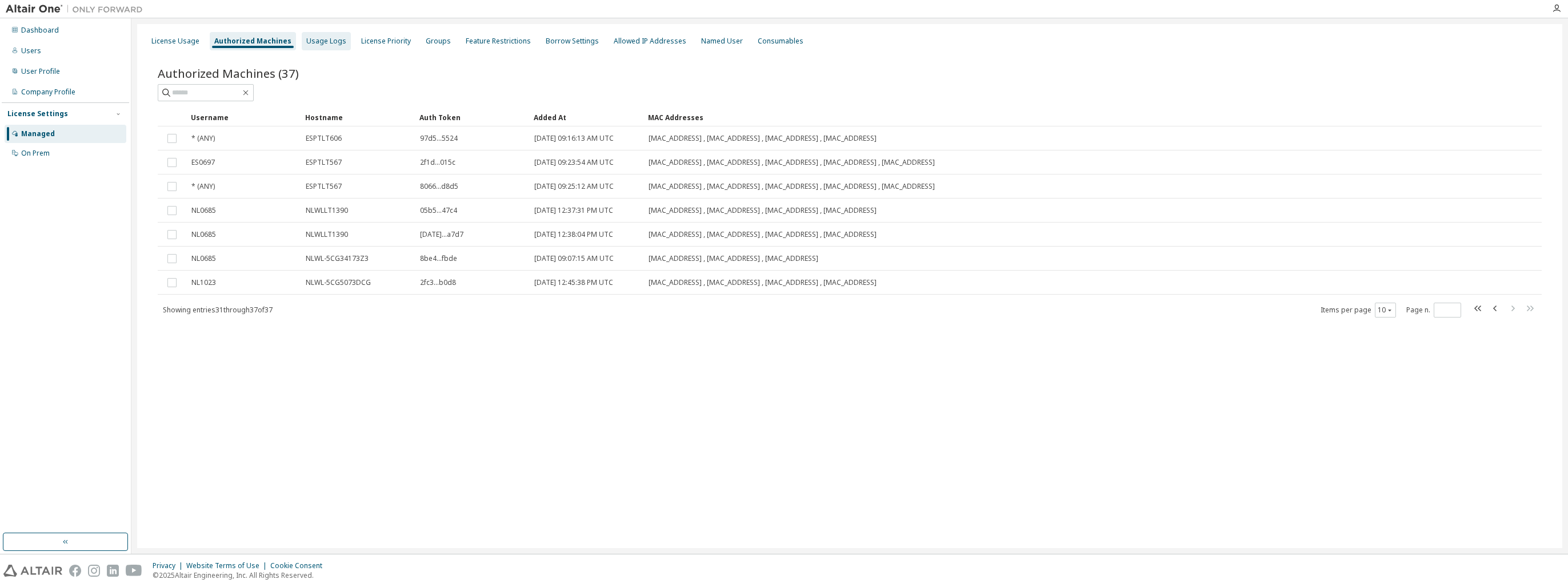
click at [315, 42] on div "Usage Logs" at bounding box center [326, 41] width 40 height 9
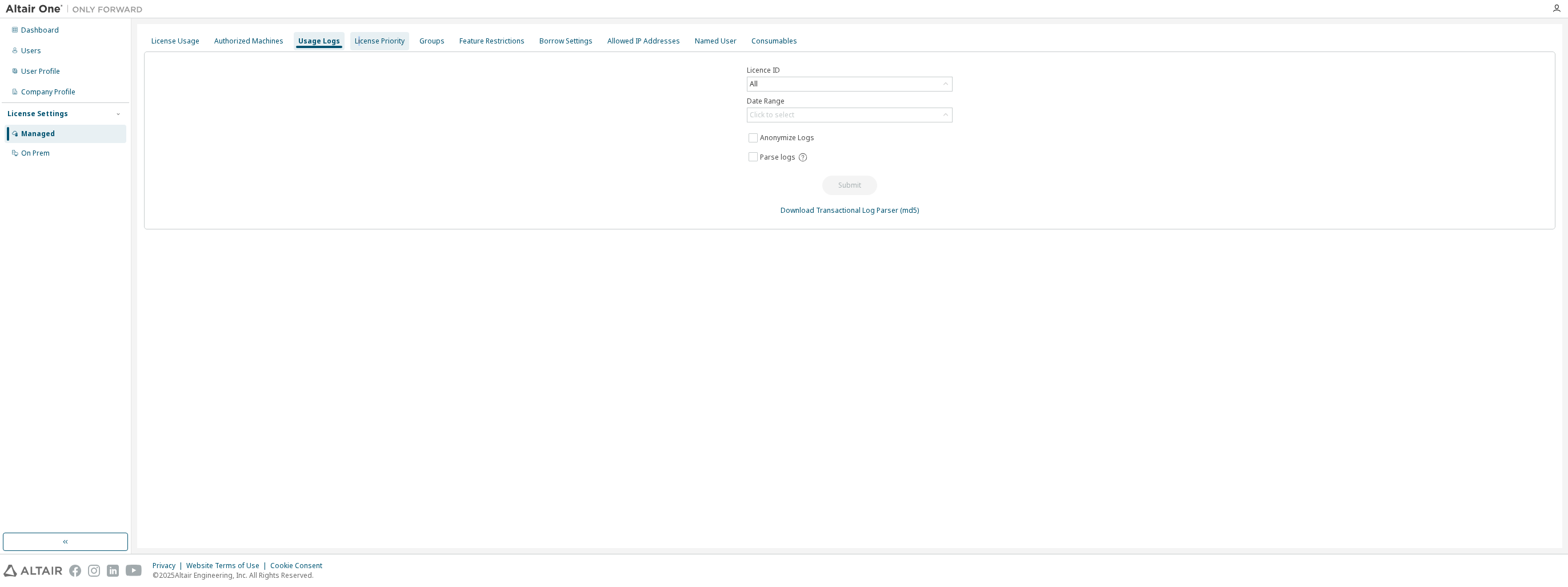
click at [355, 44] on div "License Priority" at bounding box center [380, 41] width 50 height 9
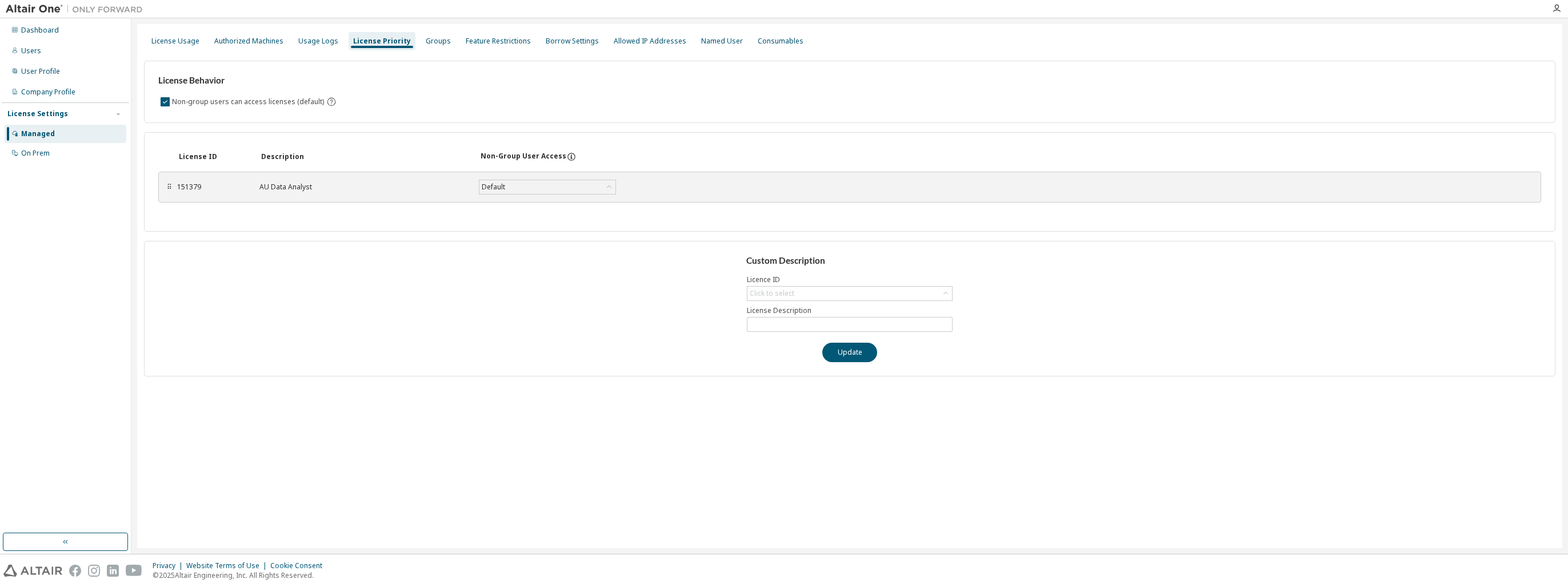
click at [166, 186] on div "⠿" at bounding box center [169, 186] width 7 height 9
click at [427, 42] on div "Groups" at bounding box center [438, 41] width 25 height 9
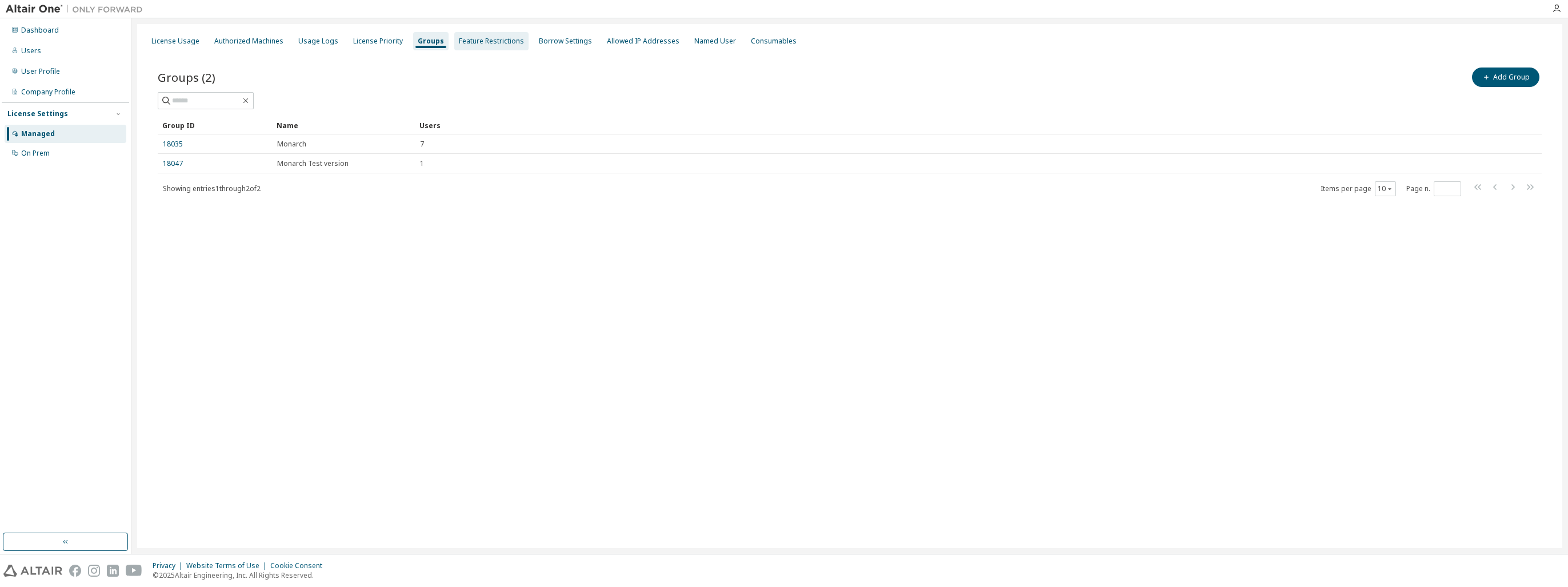
click at [473, 41] on div "Feature Restrictions" at bounding box center [492, 41] width 65 height 9
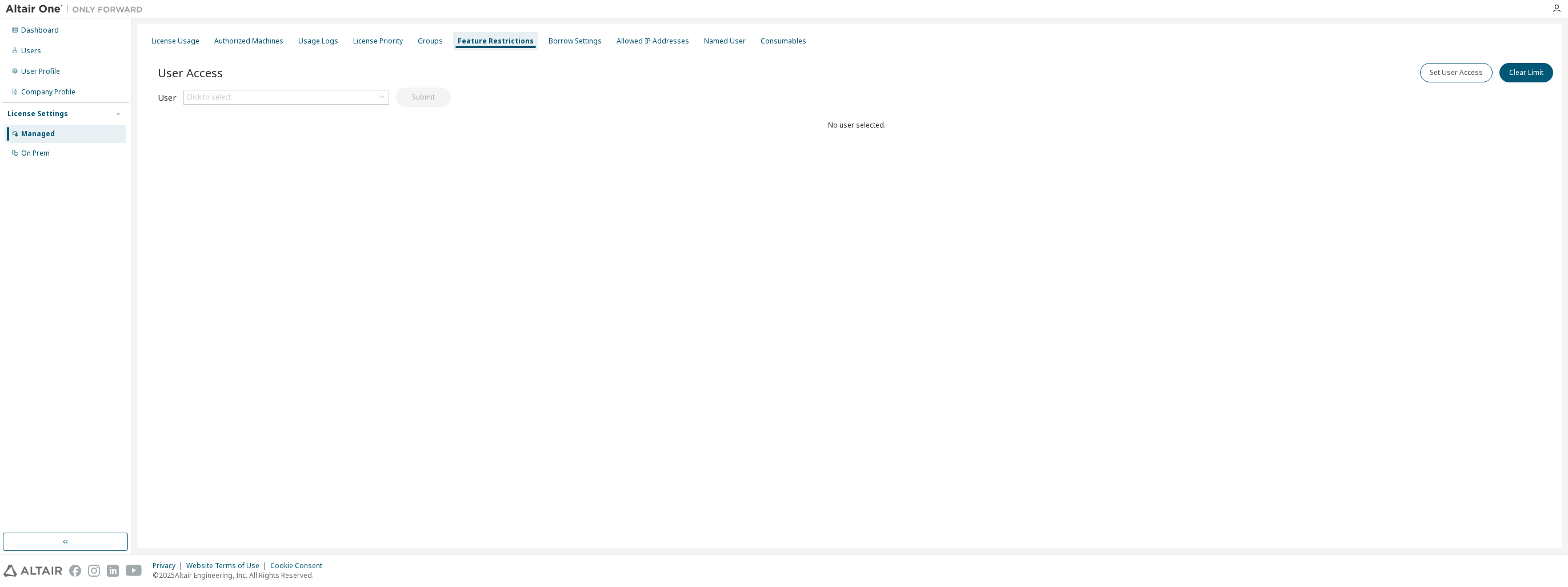
click at [37, 143] on div "Managed" at bounding box center [66, 134] width 122 height 18
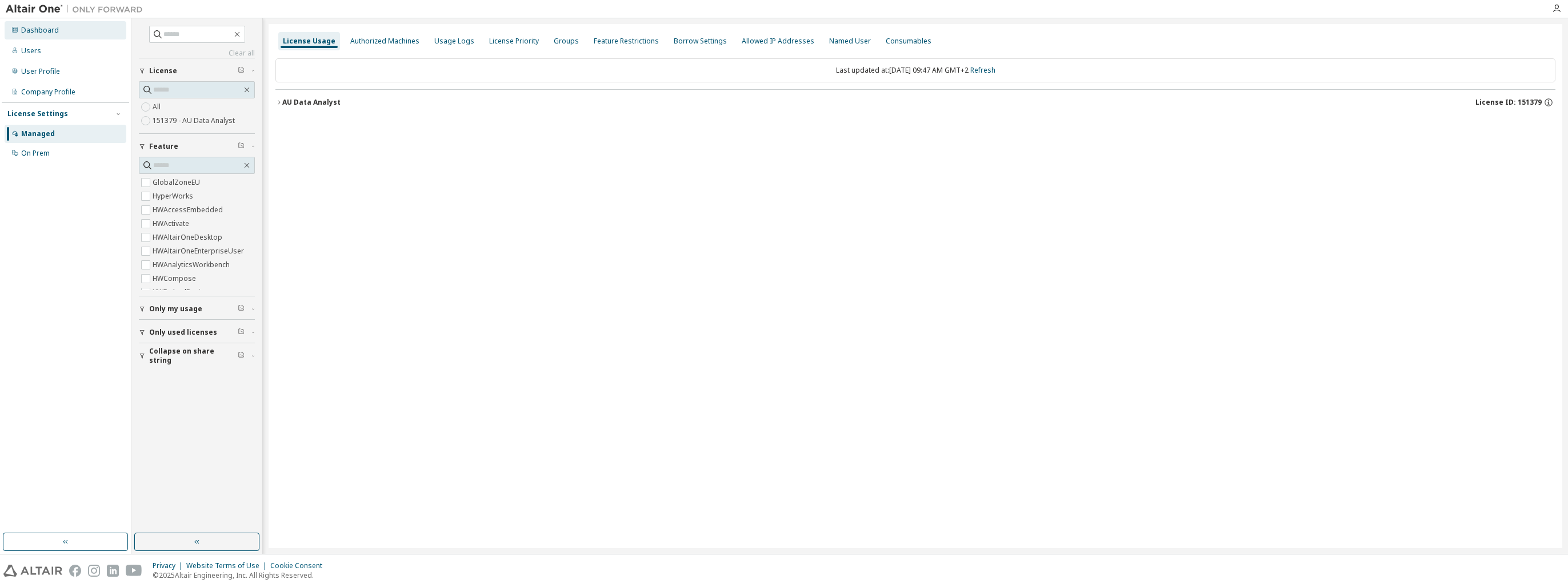
click at [51, 24] on div "Dashboard" at bounding box center [66, 30] width 122 height 18
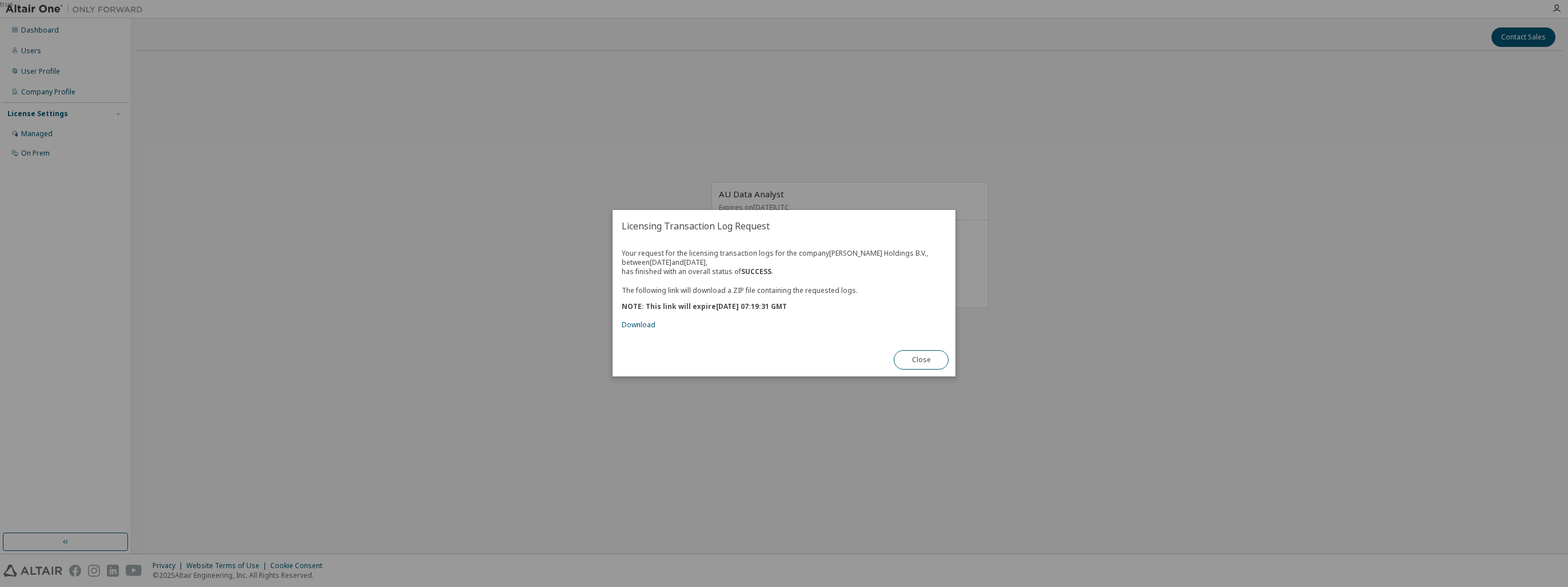
drag, startPoint x: 929, startPoint y: 358, endPoint x: 688, endPoint y: 321, distance: 243.8
click at [789, 338] on div "Licensing Transaction Log Request Your request for the licensing transaction lo…" at bounding box center [784, 293] width 343 height 166
click at [648, 322] on link "Download" at bounding box center [639, 325] width 34 height 10
click at [914, 356] on button "Close" at bounding box center [921, 360] width 55 height 19
